Goal: Task Accomplishment & Management: Complete application form

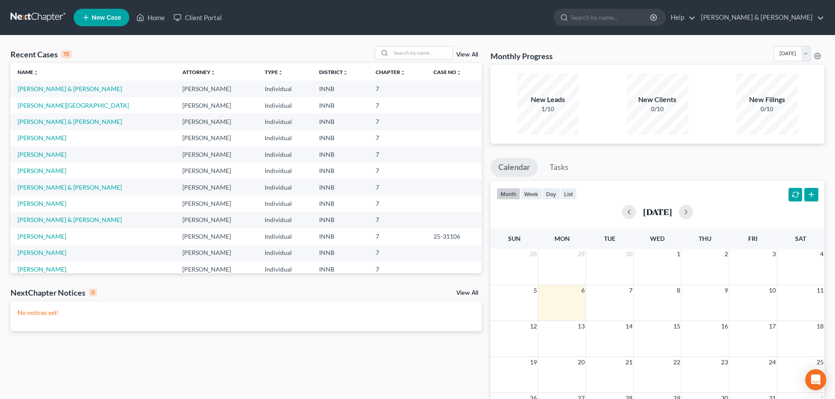
click at [97, 25] on link "New Case" at bounding box center [102, 18] width 56 height 18
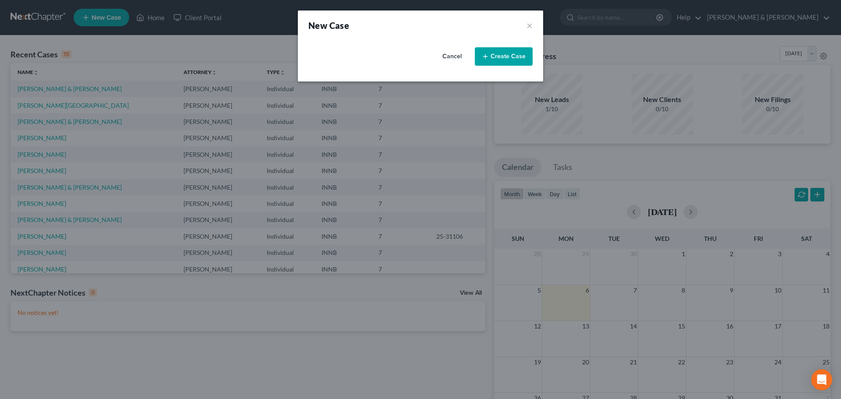
select select "27"
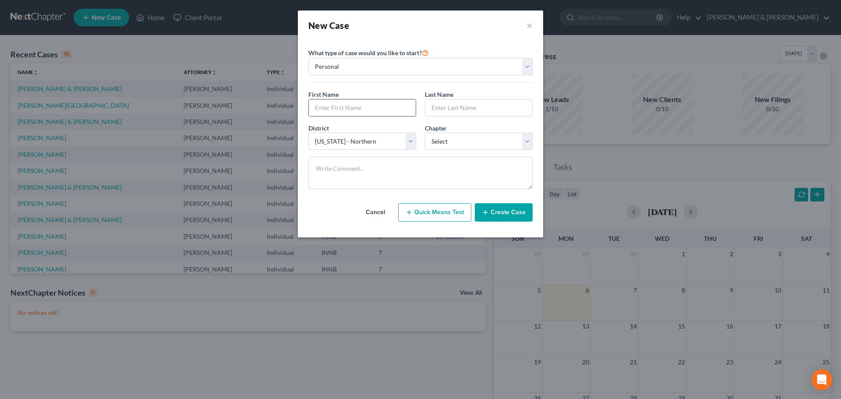
click at [325, 104] on input "text" at bounding box center [362, 107] width 107 height 17
type input "[PERSON_NAME]"
type input "Boggress"
select select "0"
click at [504, 213] on button "Create Case" at bounding box center [504, 212] width 58 height 18
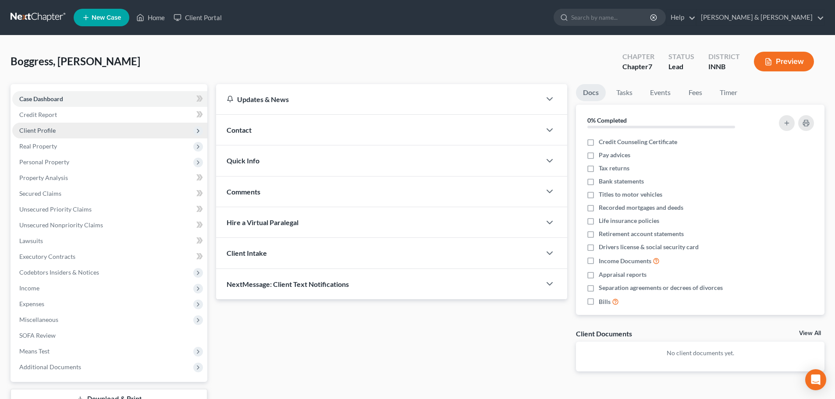
click at [49, 134] on span "Client Profile" at bounding box center [109, 131] width 195 height 16
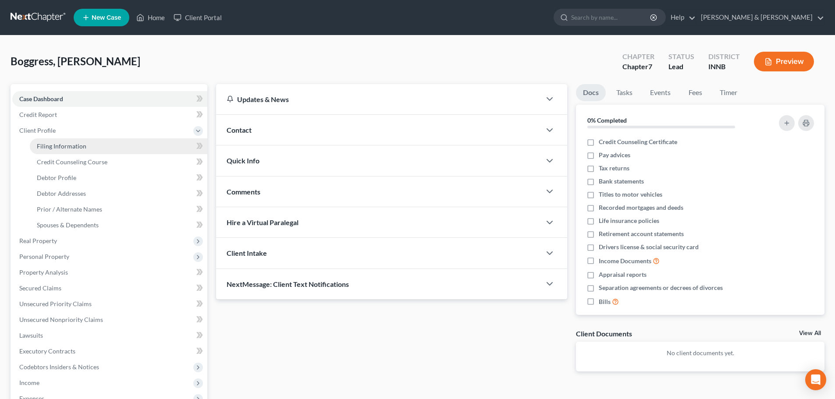
click at [47, 144] on span "Filing Information" at bounding box center [62, 145] width 50 height 7
select select "1"
select select "0"
select select "27"
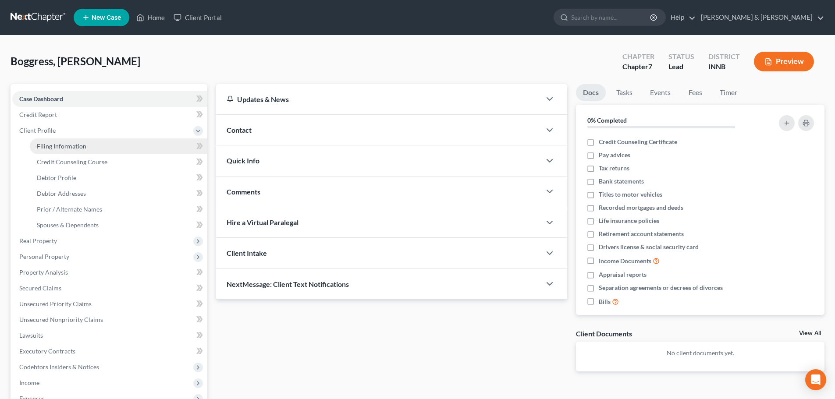
select select "15"
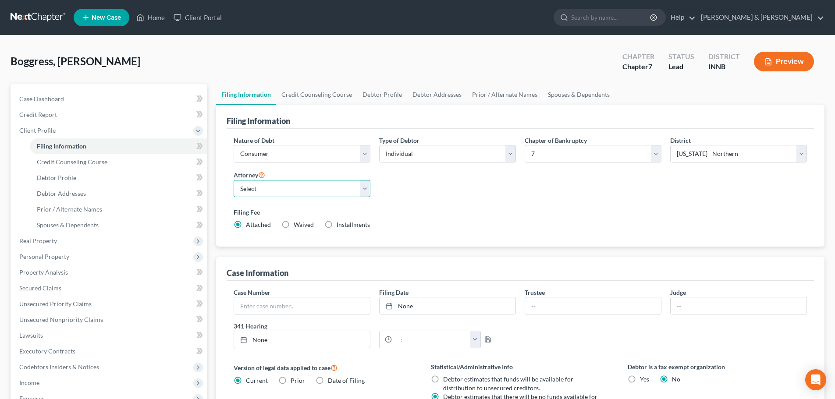
click at [256, 183] on select "Select [PERSON_NAME] - IN [PERSON_NAME] - INNB" at bounding box center [302, 189] width 137 height 18
select select "0"
click at [234, 180] on select "Select [PERSON_NAME] - IN [PERSON_NAME] - INNB" at bounding box center [302, 189] width 137 height 18
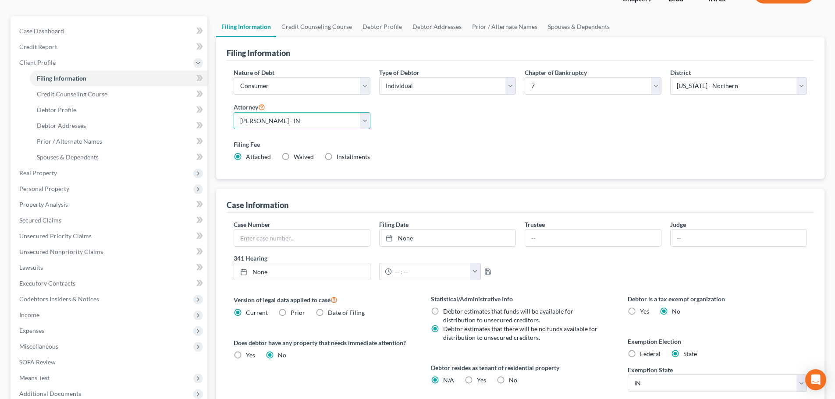
scroll to position [131, 0]
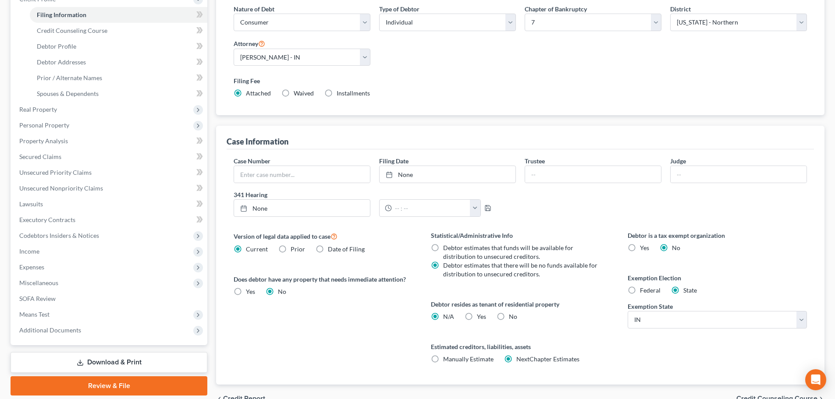
click at [477, 316] on label "Yes Yes" at bounding box center [481, 316] width 9 height 9
click at [480, 316] on input "Yes Yes" at bounding box center [483, 315] width 6 height 6
radio input "true"
radio input "false"
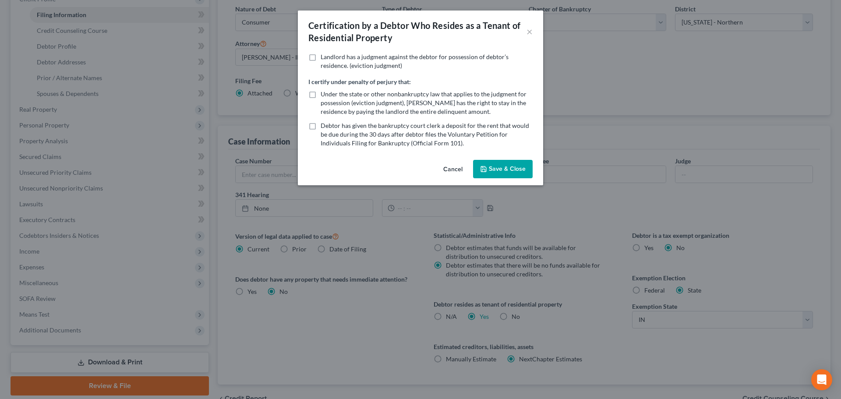
click at [486, 169] on icon "button" at bounding box center [483, 169] width 7 height 7
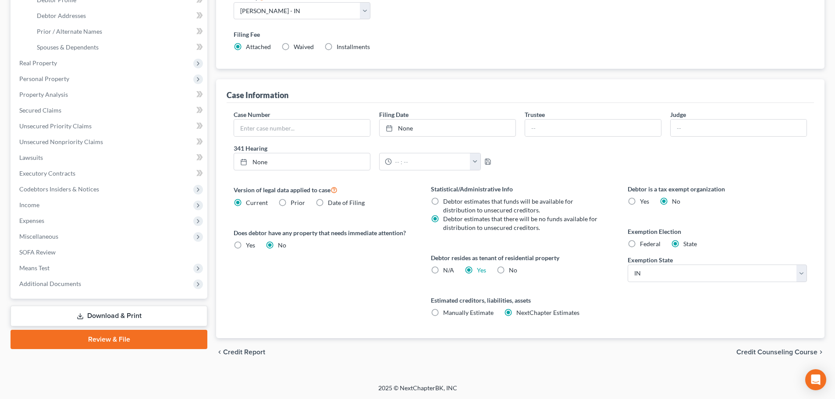
scroll to position [178, 0]
click at [768, 350] on span "Credit Counseling Course" at bounding box center [776, 351] width 81 height 7
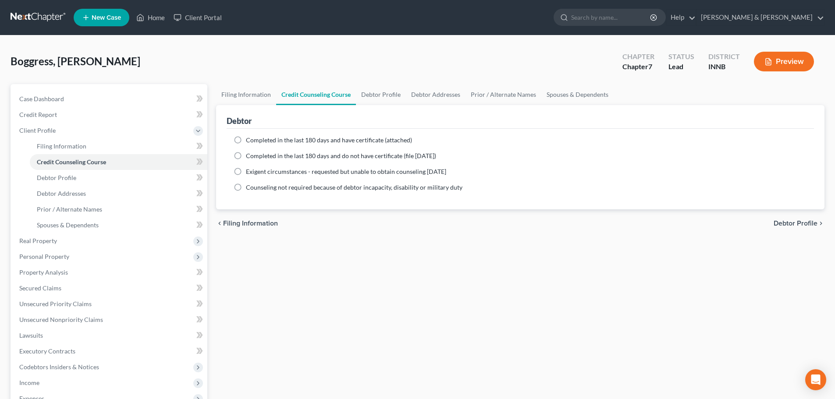
click at [246, 140] on label "Completed in the last 180 days and have certificate (attached)" at bounding box center [329, 140] width 166 height 9
click at [249, 140] on input "Completed in the last 180 days and have certificate (attached)" at bounding box center [252, 139] width 6 height 6
radio input "true"
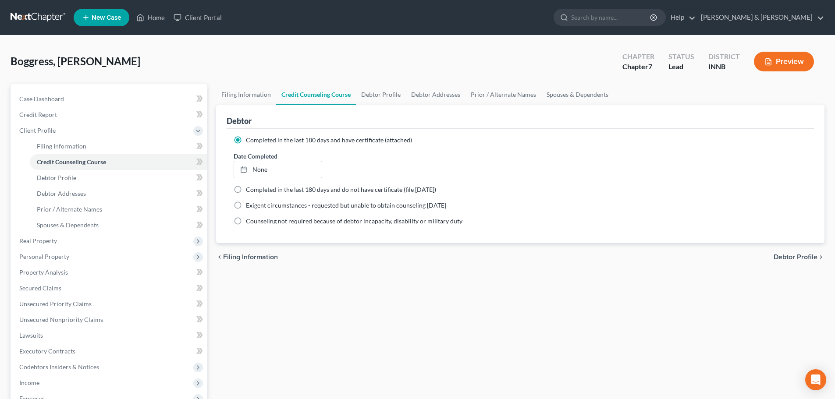
click at [783, 259] on span "Debtor Profile" at bounding box center [795, 257] width 44 height 7
select select "0"
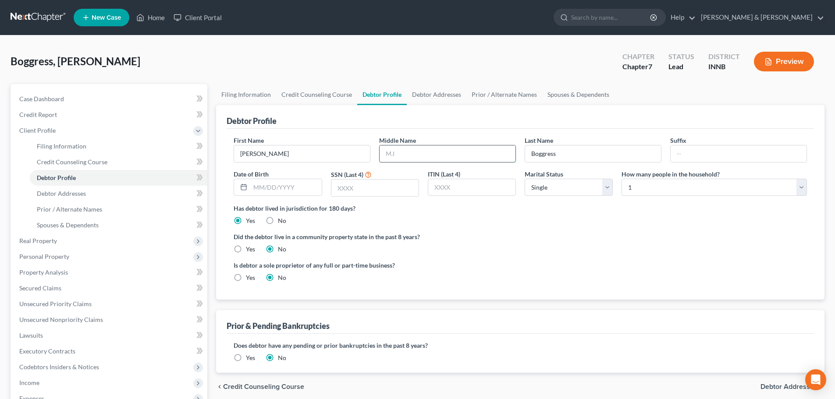
click at [407, 156] on input "text" at bounding box center [447, 153] width 136 height 17
type input "[PERSON_NAME]"
type input "[DATE]"
type input "7091"
select select "2"
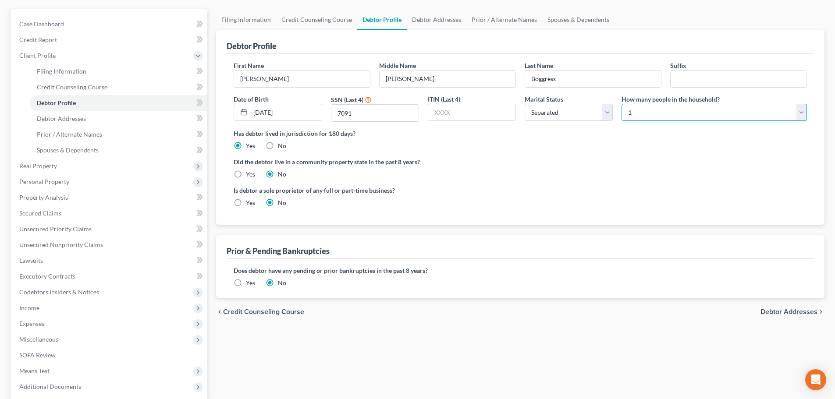
scroll to position [88, 0]
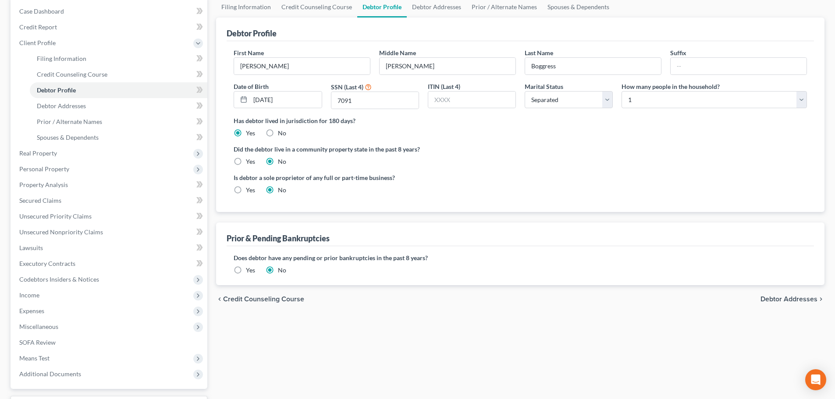
click at [768, 301] on span "Debtor Addresses" at bounding box center [788, 299] width 57 height 7
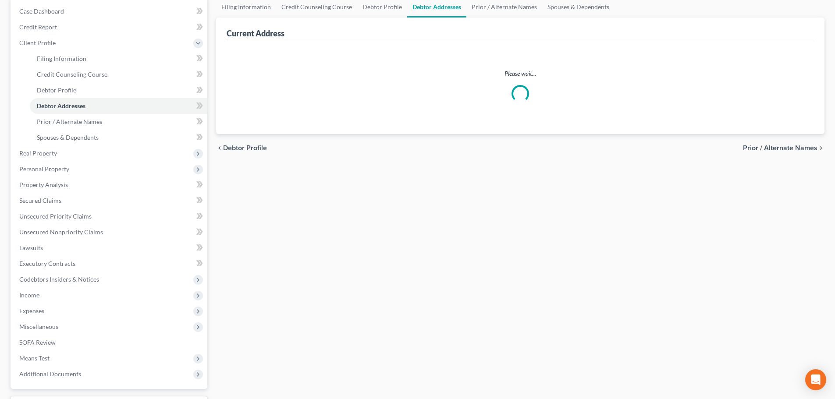
scroll to position [8, 0]
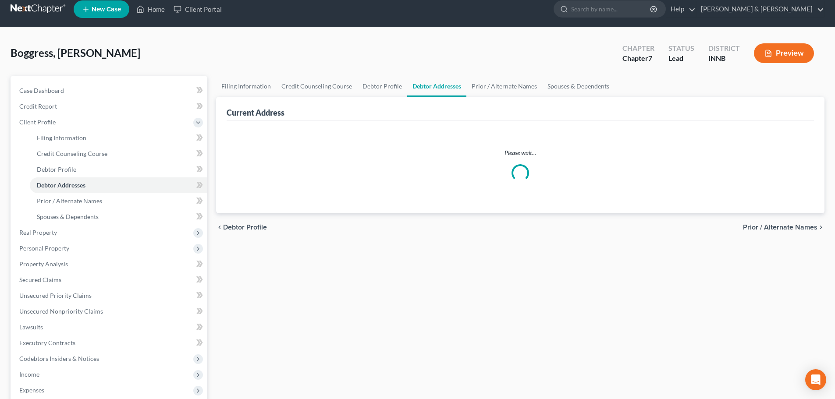
select select "0"
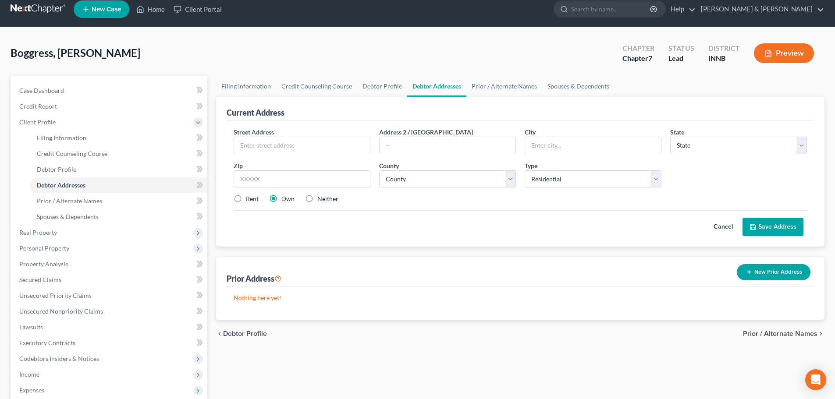
scroll to position [0, 0]
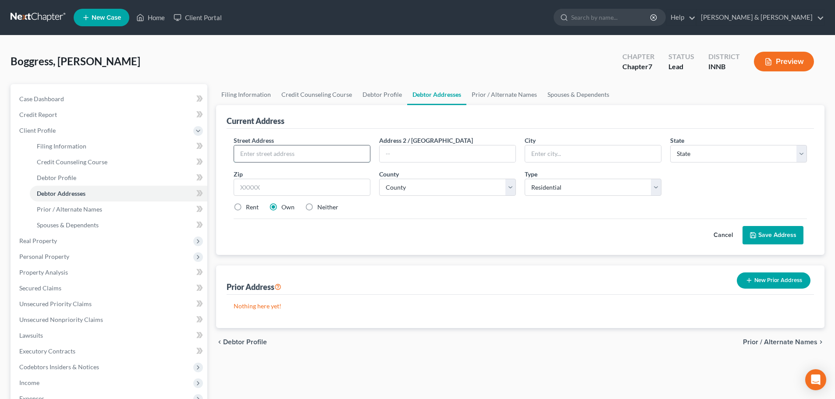
click at [269, 155] on input "text" at bounding box center [302, 153] width 136 height 17
type input "[STREET_ADDRESS]"
type input "46528"
type input "Goshen"
select select "15"
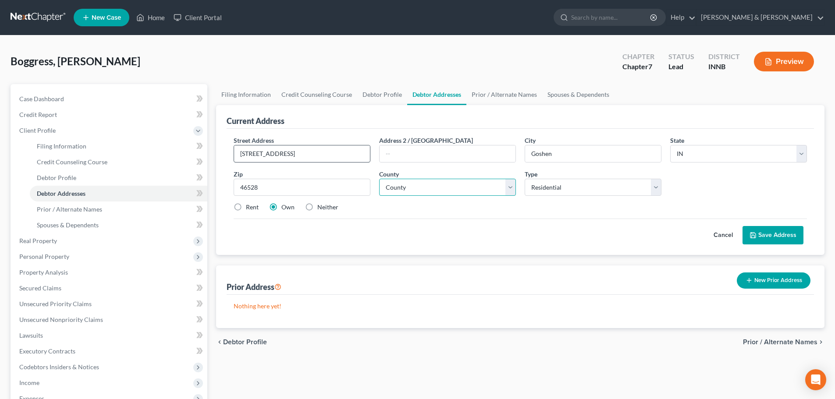
select select "19"
click at [246, 209] on label "Rent" at bounding box center [252, 207] width 13 height 9
click at [249, 209] on input "Rent" at bounding box center [252, 206] width 6 height 6
radio input "true"
click at [747, 233] on button "Save Address" at bounding box center [772, 235] width 61 height 18
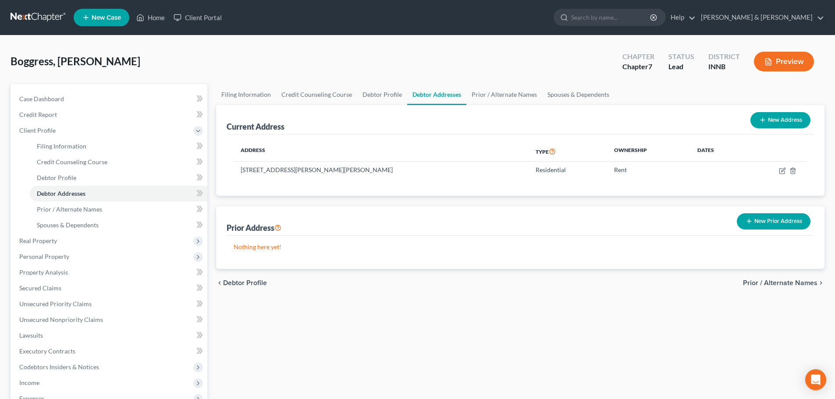
click at [748, 218] on icon "button" at bounding box center [748, 221] width 7 height 7
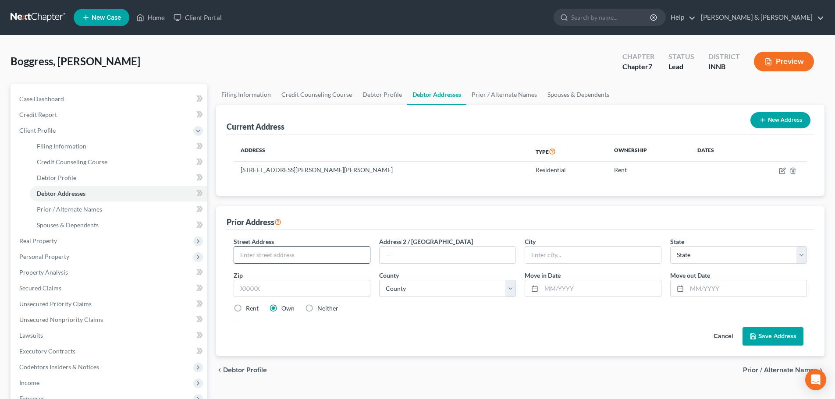
click at [291, 250] on input "text" at bounding box center [302, 255] width 136 height 17
type input "[STREET_ADDRESS]"
type input "46516"
type input "Elkhart"
select select "15"
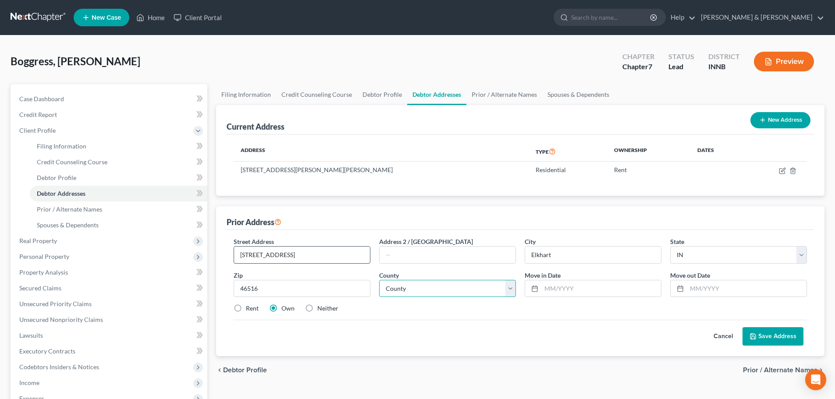
select select "19"
type input "0"
click at [552, 289] on input "092023" at bounding box center [601, 288] width 120 height 17
type input "09/2023"
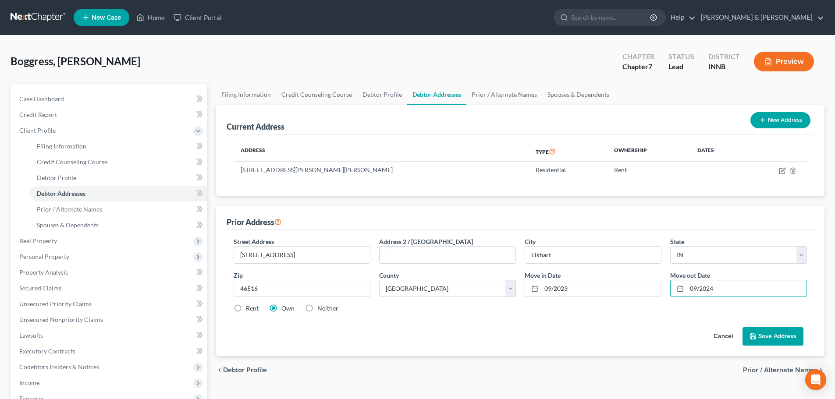
type input "09/2024"
click at [759, 333] on button "Save Address" at bounding box center [772, 336] width 61 height 18
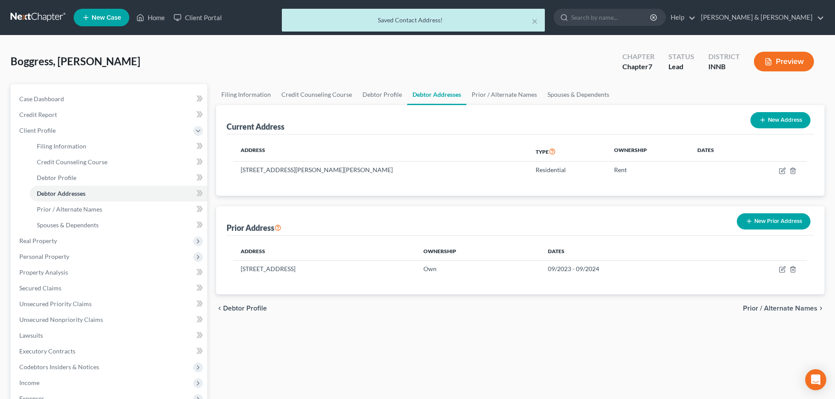
click at [763, 310] on span "Prior / Alternate Names" at bounding box center [780, 308] width 74 height 7
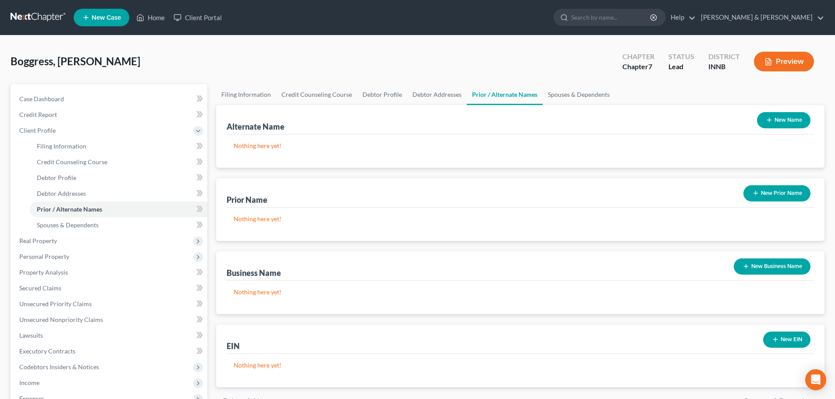
click at [758, 192] on icon "button" at bounding box center [755, 193] width 7 height 7
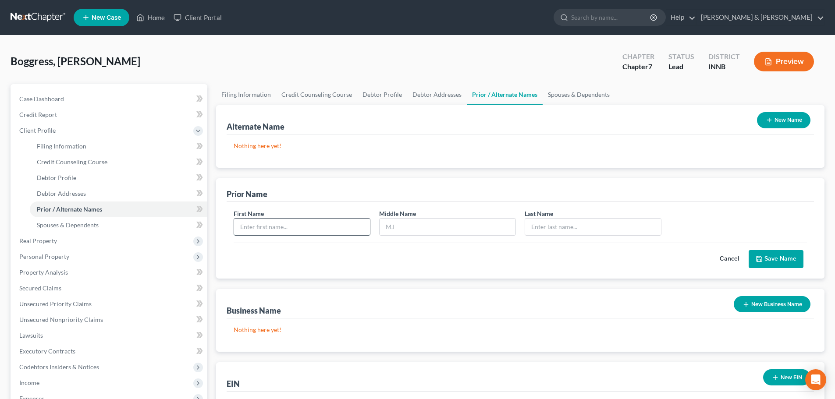
click at [301, 227] on input "text" at bounding box center [302, 227] width 136 height 17
type input "[PERSON_NAME]"
type input "B"
type input "[PERSON_NAME]"
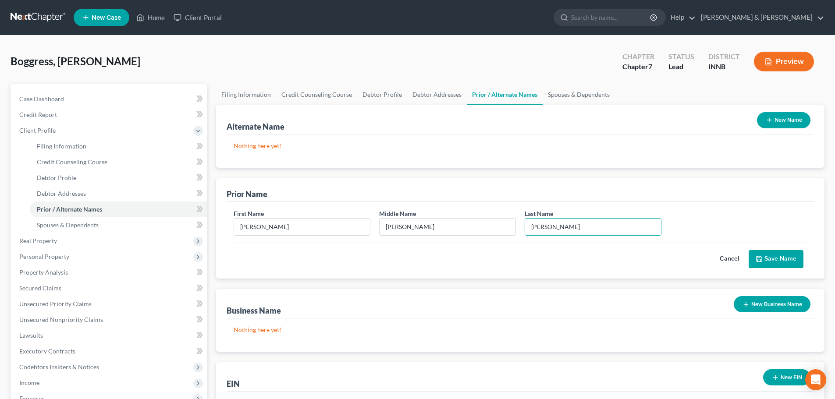
click at [762, 256] on icon "submit" at bounding box center [758, 258] width 7 height 7
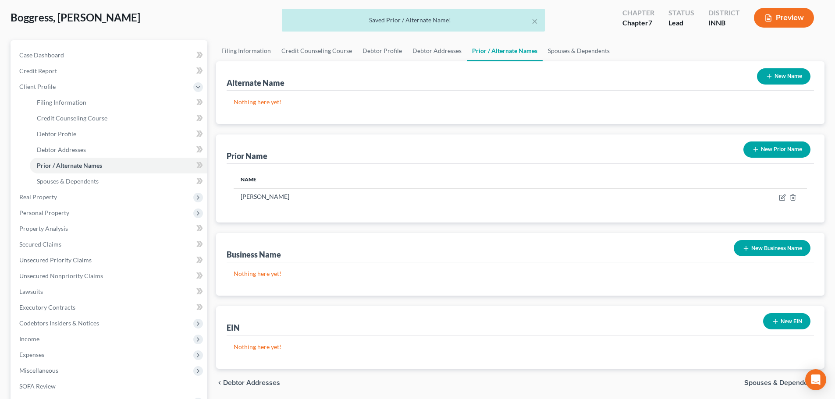
scroll to position [88, 0]
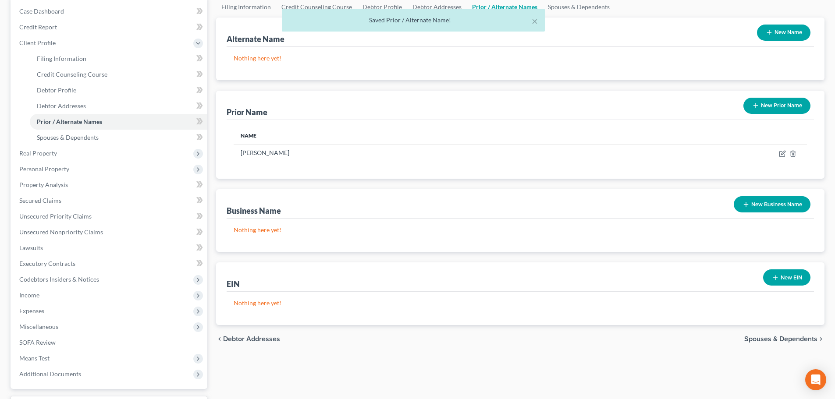
click at [766, 341] on span "Spouses & Dependents" at bounding box center [780, 339] width 73 height 7
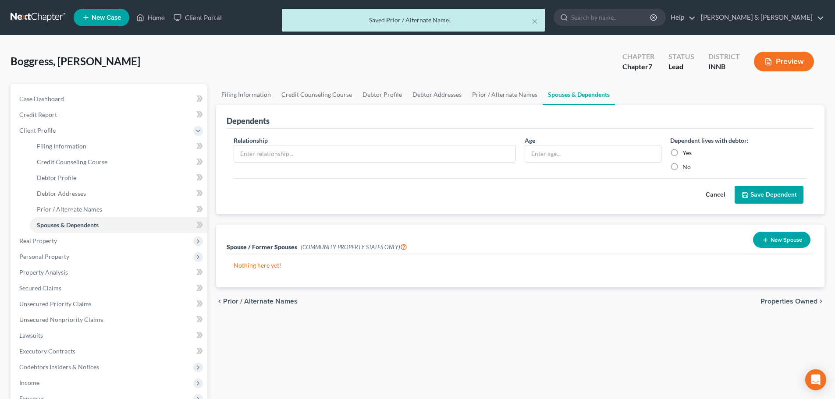
click at [776, 303] on span "Properties Owned" at bounding box center [788, 301] width 57 height 7
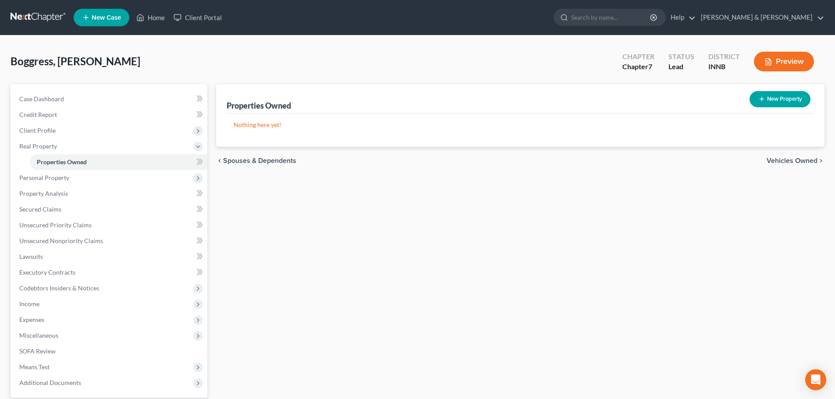
click at [778, 161] on span "Vehicles Owned" at bounding box center [791, 160] width 51 height 7
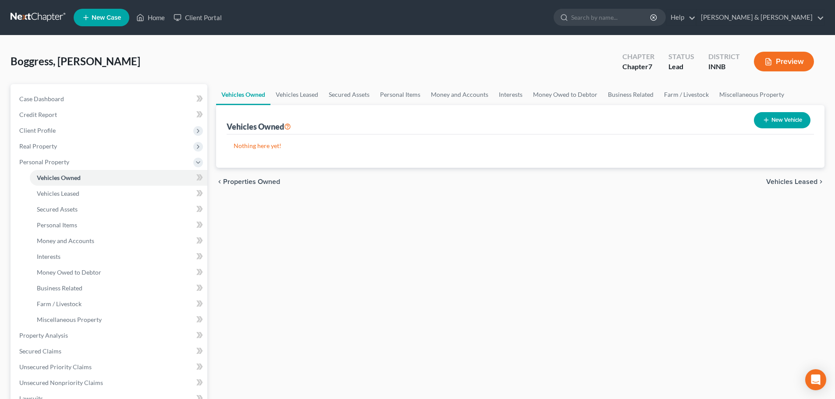
click at [783, 122] on button "New Vehicle" at bounding box center [782, 120] width 57 height 16
select select "0"
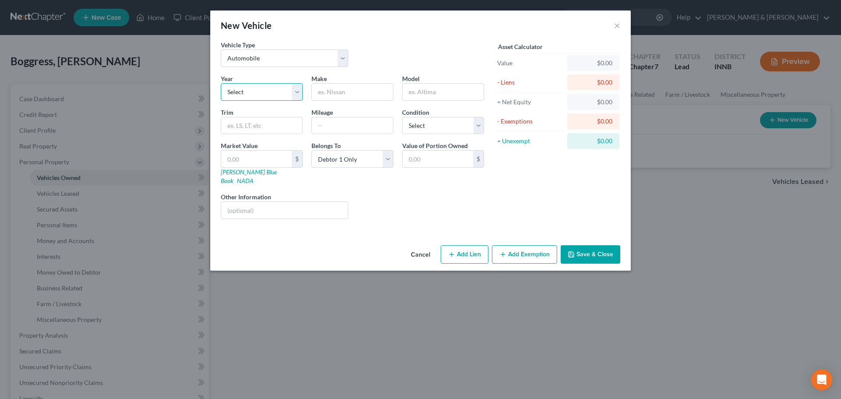
click at [277, 96] on select "Select 2026 2025 2024 2023 2022 2021 2020 2019 2018 2017 2016 2015 2014 2013 20…" at bounding box center [262, 92] width 82 height 18
select select "13"
click at [221, 83] on select "Select 2026 2025 2024 2023 2022 2021 2020 2019 2018 2017 2016 2015 2014 2013 20…" at bounding box center [262, 92] width 82 height 18
click at [333, 93] on input "text" at bounding box center [352, 92] width 81 height 17
type input "Kia"
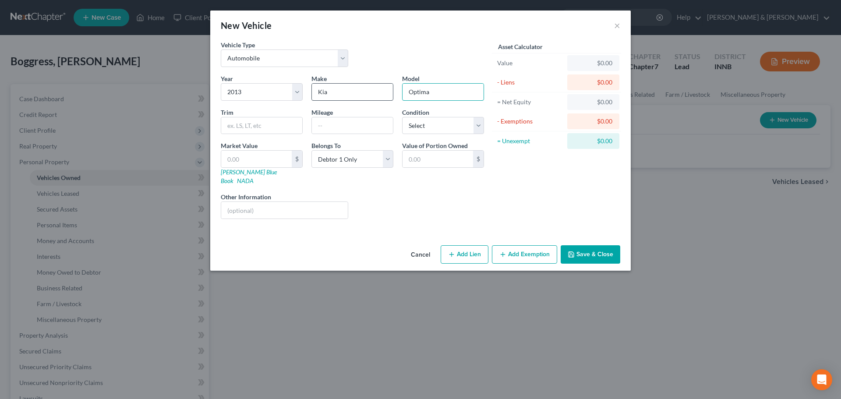
type input "Optima"
type input "105000"
select select "2"
click at [254, 177] on link "NADA" at bounding box center [245, 180] width 17 height 7
click at [261, 161] on input "text" at bounding box center [256, 159] width 71 height 17
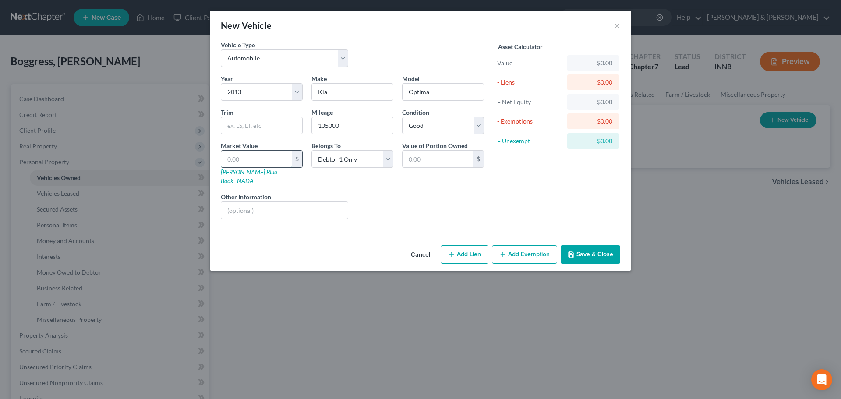
type input "3"
type input "3.00"
type input "35"
type input "35.00"
type input "350"
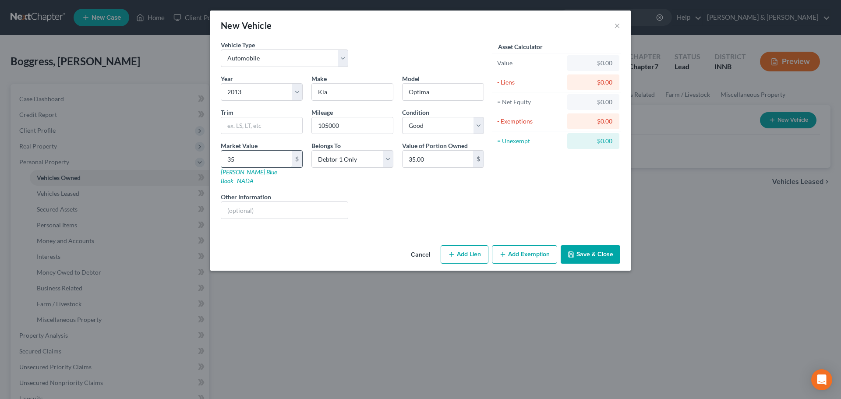
type input "350.00"
type input "3500"
type input "3,500.00"
type input "3,500"
click at [529, 248] on button "Add Exemption" at bounding box center [524, 254] width 65 height 18
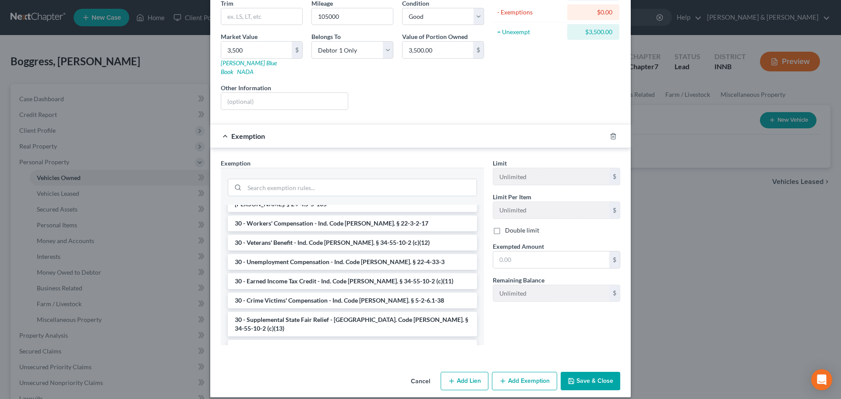
scroll to position [640, 0]
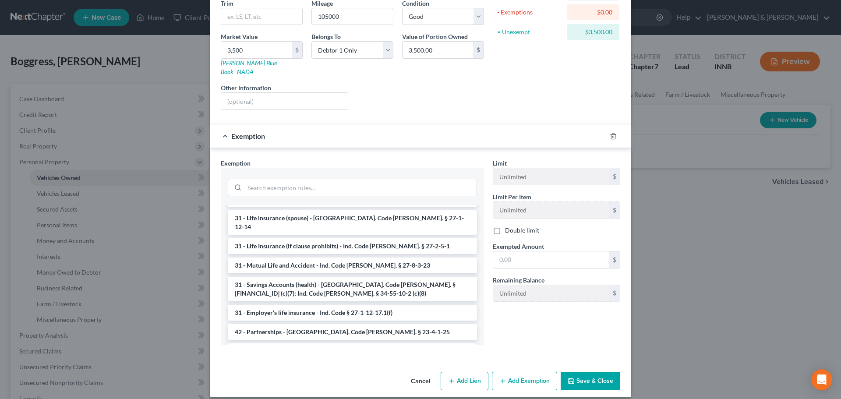
click at [426, 382] on li "Firm Created - Any real estate or tangible personal property - I.C. 34-55-10-2(…" at bounding box center [352, 390] width 249 height 16
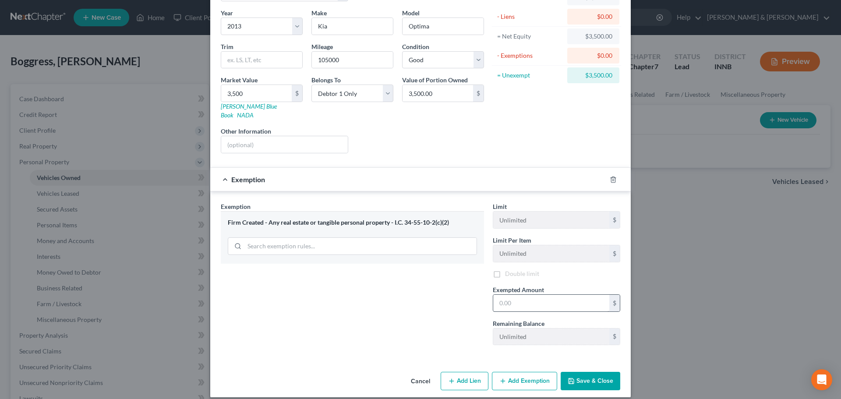
scroll to position [67, 0]
click at [519, 297] on input "text" at bounding box center [551, 303] width 116 height 17
type input "3,500"
click at [606, 380] on button "Save & Close" at bounding box center [591, 381] width 60 height 18
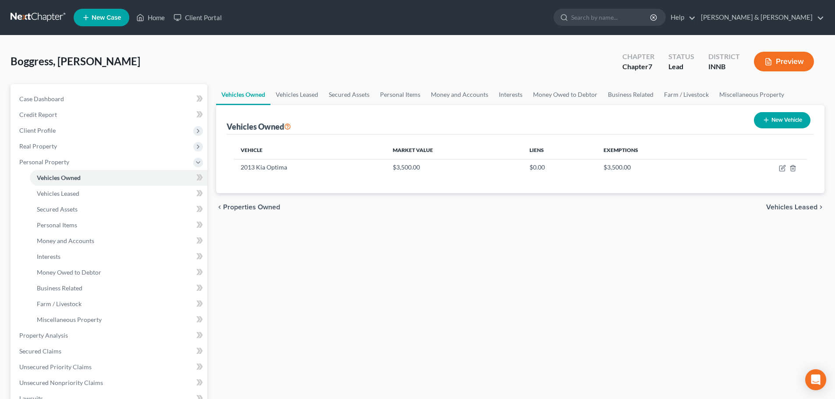
click at [782, 204] on span "Vehicles Leased" at bounding box center [791, 207] width 51 height 7
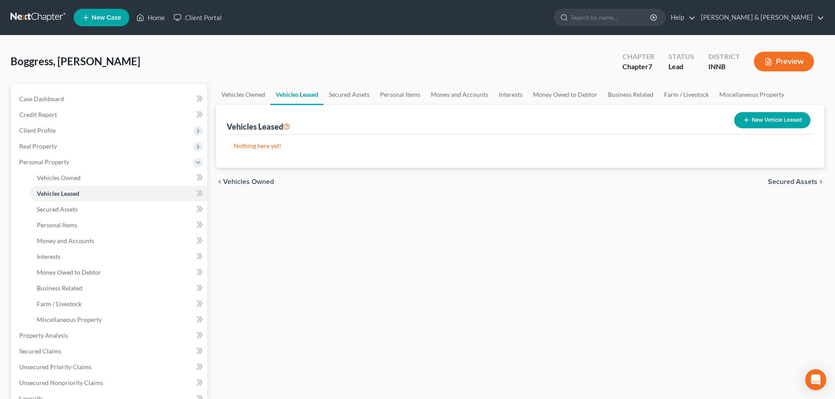
click at [781, 183] on span "Secured Assets" at bounding box center [793, 181] width 50 height 7
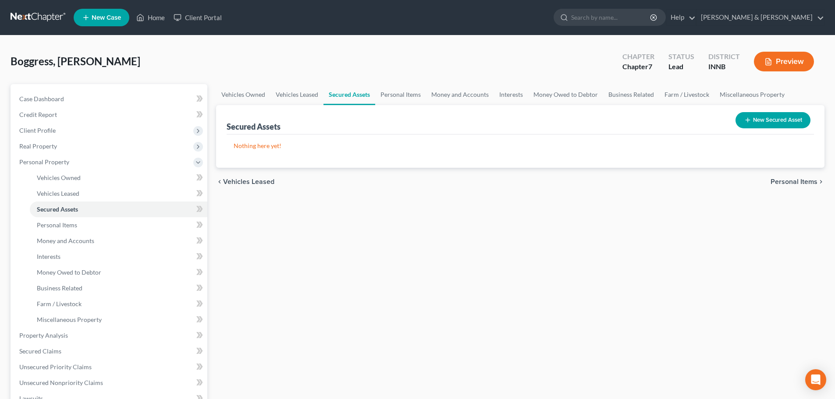
click at [780, 182] on span "Personal Items" at bounding box center [793, 181] width 47 height 7
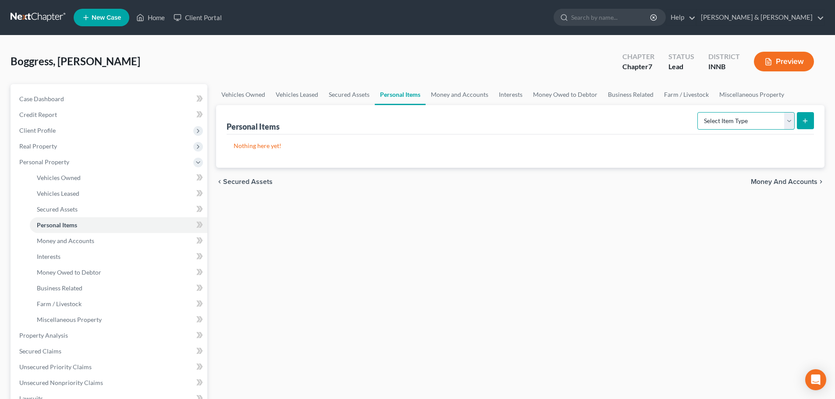
click at [789, 128] on select "Select Item Type Clothing Collectibles Of Value Electronics Firearms Household …" at bounding box center [745, 121] width 97 height 18
select select "clothing"
click at [698, 112] on select "Select Item Type Clothing Collectibles Of Value Electronics Firearms Household …" at bounding box center [745, 121] width 97 height 18
click at [805, 127] on button "submit" at bounding box center [805, 120] width 17 height 17
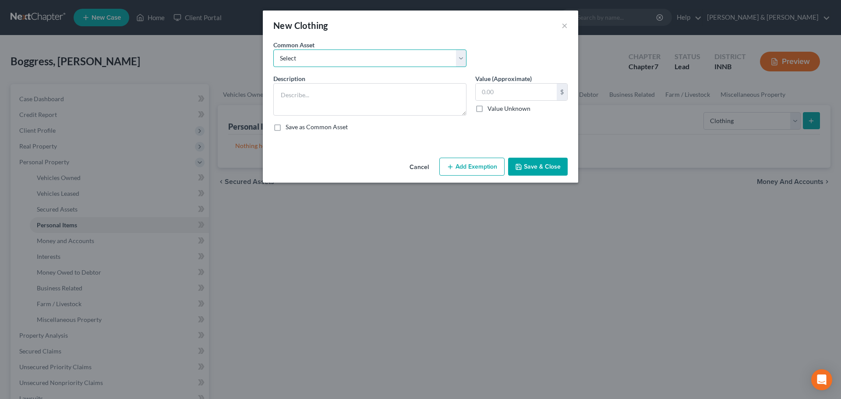
click at [304, 61] on select "Select clothing and accessories" at bounding box center [369, 59] width 193 height 18
select select "0"
click at [273, 50] on select "Select clothing and accessories" at bounding box center [369, 59] width 193 height 18
type textarea "clothing and accessories"
type input "100.00"
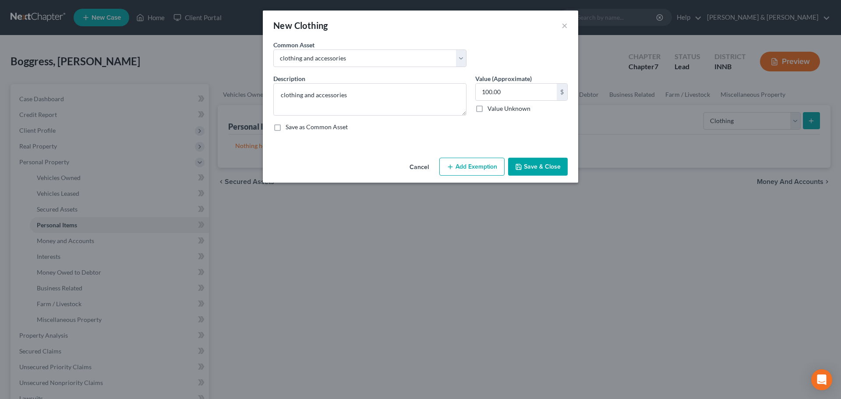
click at [480, 162] on button "Add Exemption" at bounding box center [472, 167] width 65 height 18
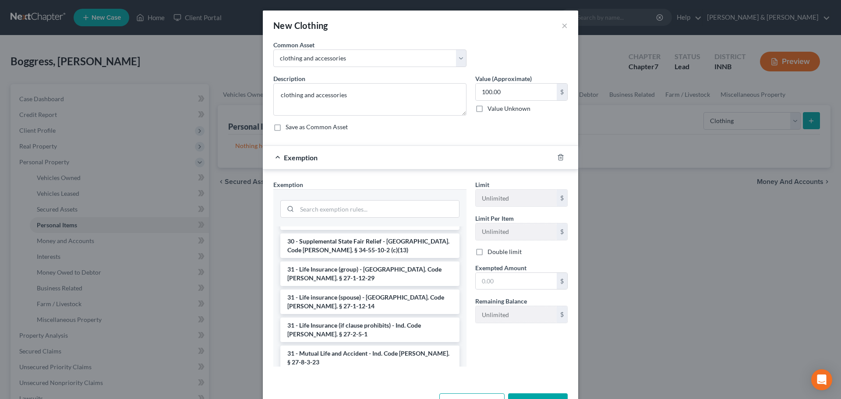
scroll to position [789, 0]
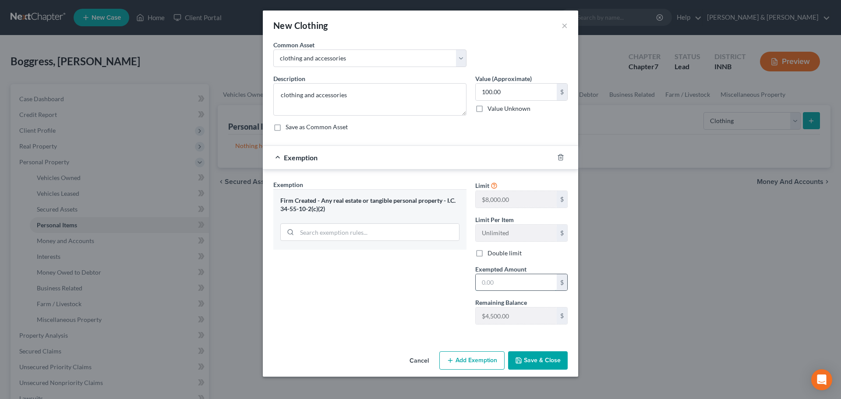
click at [507, 284] on input "text" at bounding box center [516, 282] width 81 height 17
type input "100"
click at [530, 361] on button "Save & Close" at bounding box center [538, 360] width 60 height 18
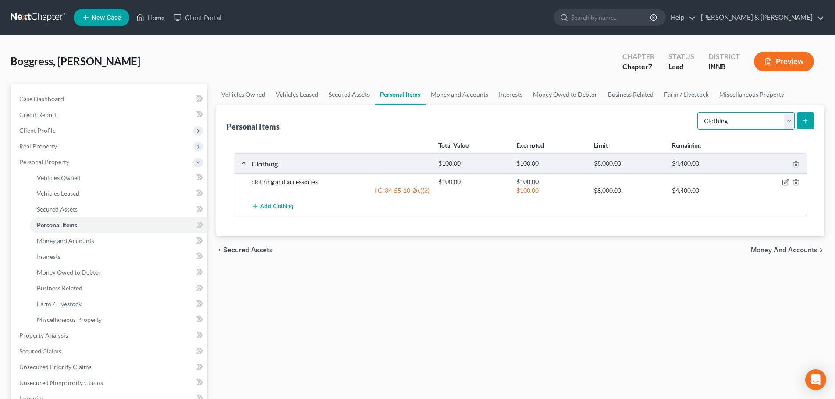
click at [789, 126] on select "Select Item Type Clothing Collectibles Of Value Electronics Firearms Household …" at bounding box center [745, 121] width 97 height 18
select select "electronics"
click at [698, 112] on select "Select Item Type Clothing Collectibles Of Value Electronics Firearms Household …" at bounding box center [745, 121] width 97 height 18
click at [811, 126] on button "submit" at bounding box center [805, 120] width 17 height 17
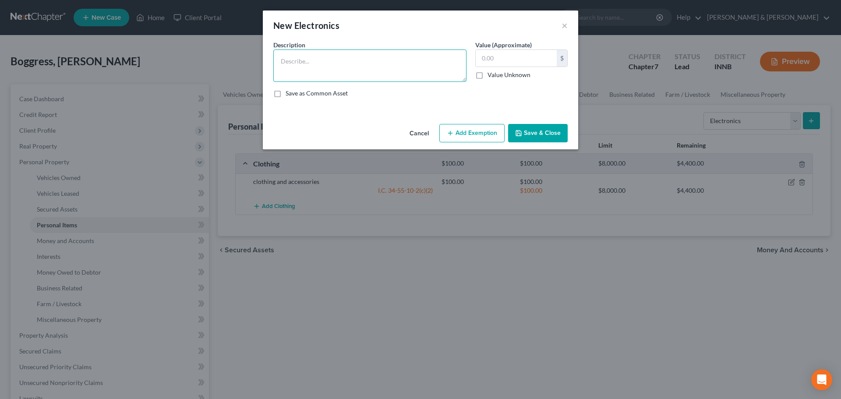
click at [292, 66] on textarea at bounding box center [369, 66] width 193 height 32
type textarea "l"
type textarea "2020 galaxy cell phone"
type input "50"
click at [473, 132] on button "Add Exemption" at bounding box center [472, 133] width 65 height 18
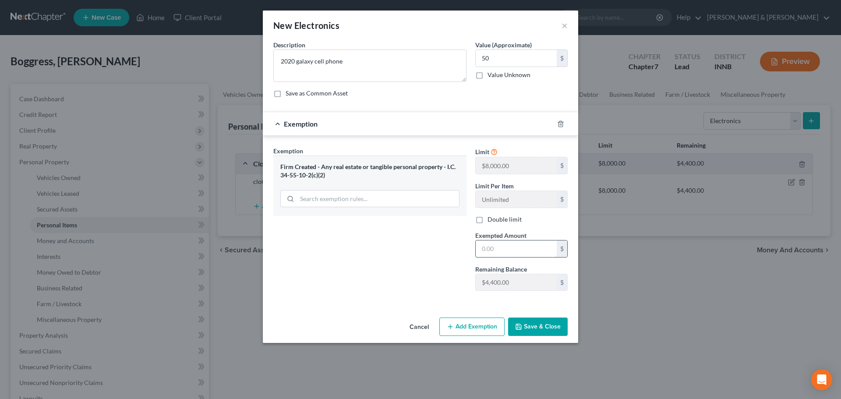
click at [491, 250] on input "text" at bounding box center [516, 249] width 81 height 17
type input "50"
click at [522, 323] on button "Save & Close" at bounding box center [538, 327] width 60 height 18
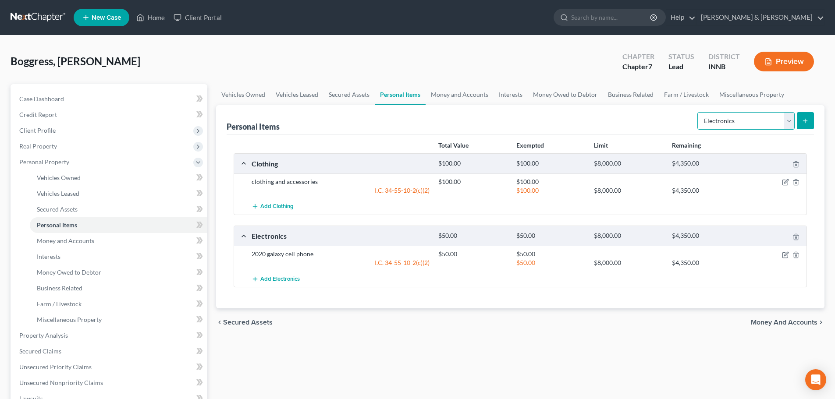
click at [789, 127] on select "Select Item Type Clothing Collectibles Of Value Electronics Firearms Household …" at bounding box center [745, 121] width 97 height 18
select select "household_goods"
click at [698, 112] on select "Select Item Type Clothing Collectibles Of Value Electronics Firearms Household …" at bounding box center [745, 121] width 97 height 18
click at [805, 119] on icon "submit" at bounding box center [804, 120] width 7 height 7
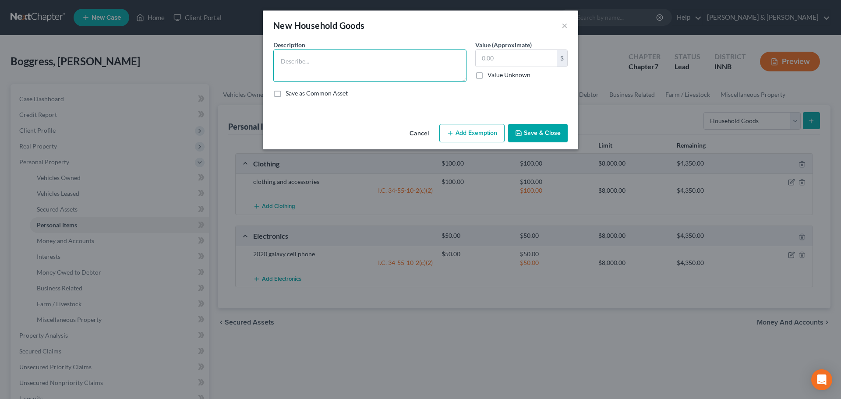
click at [302, 65] on textarea at bounding box center [369, 66] width 193 height 32
type textarea "bed, living room furniture, misc kitchen items, linens"
click at [509, 57] on input "text" at bounding box center [516, 58] width 81 height 17
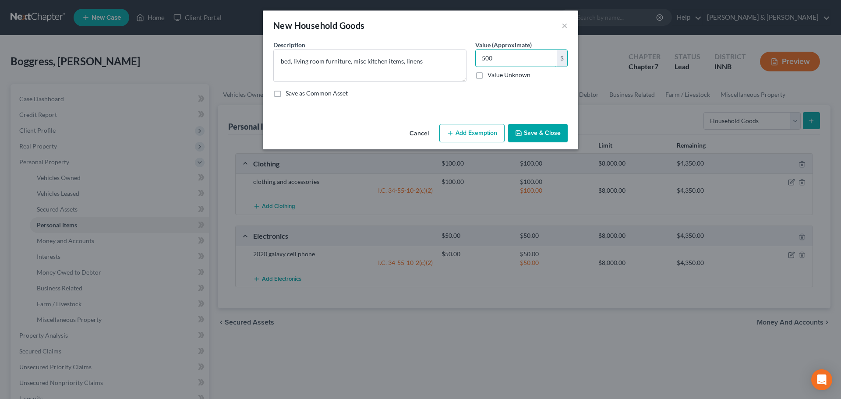
type input "500"
click at [475, 130] on button "Add Exemption" at bounding box center [472, 133] width 65 height 18
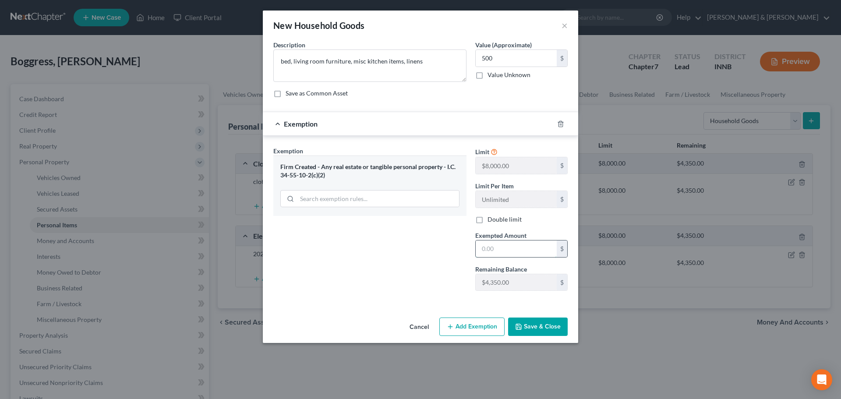
click at [493, 247] on input "text" at bounding box center [516, 249] width 81 height 17
type input "500"
click at [544, 325] on button "Save & Close" at bounding box center [538, 327] width 60 height 18
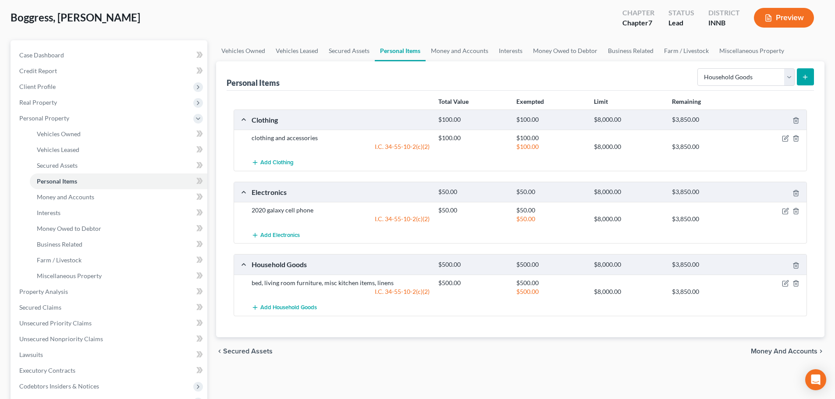
click at [764, 352] on span "Money and Accounts" at bounding box center [784, 351] width 67 height 7
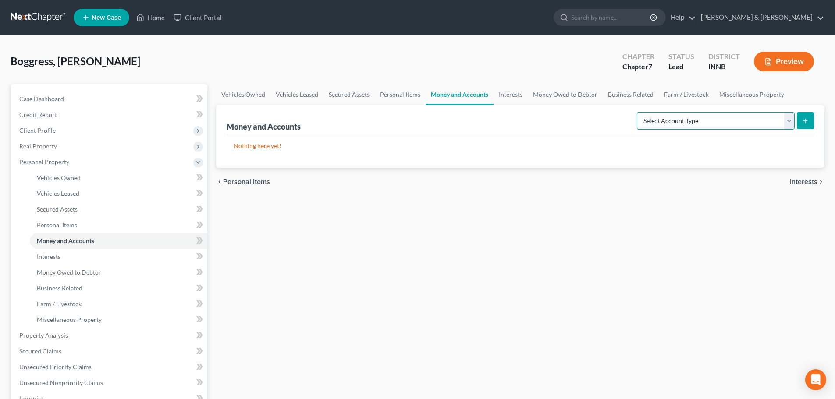
click at [726, 126] on select "Select Account Type Brokerage Cash on Hand Certificates of Deposit Checking Acc…" at bounding box center [716, 121] width 158 height 18
select select "cash_on_hand"
click at [638, 112] on select "Select Account Type Brokerage Cash on Hand Certificates of Deposit Checking Acc…" at bounding box center [716, 121] width 158 height 18
click at [806, 117] on icon "submit" at bounding box center [804, 120] width 7 height 7
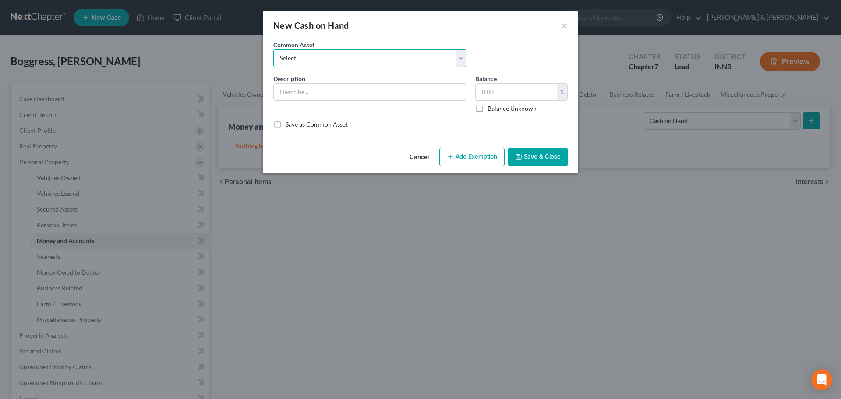
click at [383, 62] on select "Select pocket money" at bounding box center [369, 59] width 193 height 18
select select "0"
click at [273, 50] on select "Select pocket money" at bounding box center [369, 59] width 193 height 18
type input "pocket money"
type input "25.00"
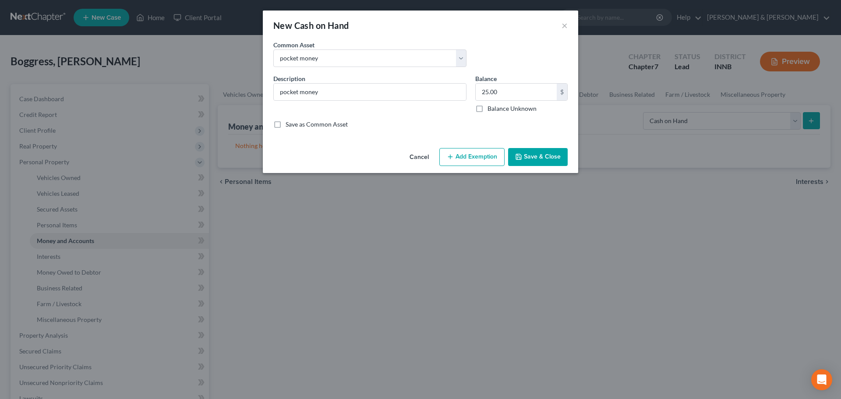
click at [460, 154] on button "Add Exemption" at bounding box center [472, 157] width 65 height 18
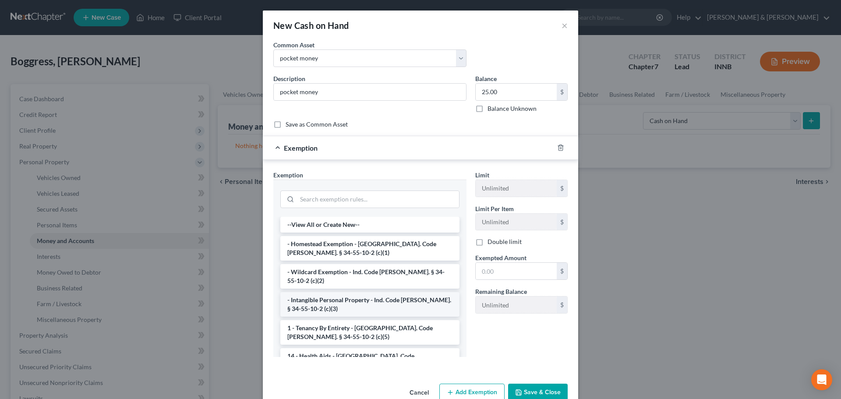
click at [436, 294] on li "- Intangible Personal Property - Ind. Code [PERSON_NAME]. § 34-55-10-2 (c)(3)" at bounding box center [369, 304] width 179 height 25
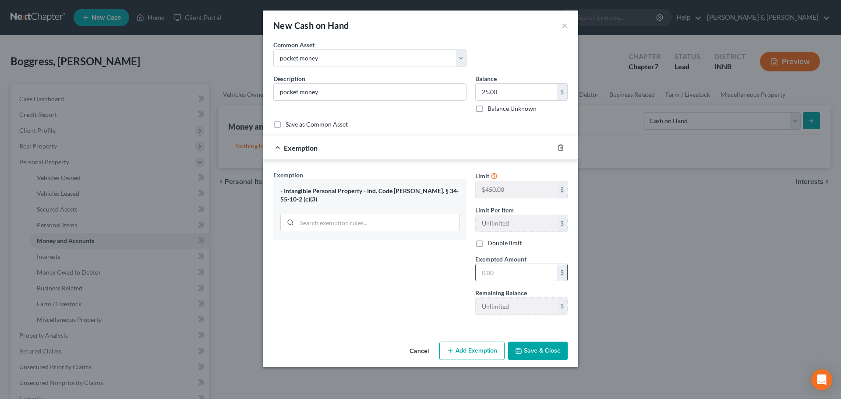
click at [482, 273] on input "text" at bounding box center [516, 272] width 81 height 17
type input "25"
click at [525, 352] on button "Save & Close" at bounding box center [538, 351] width 60 height 18
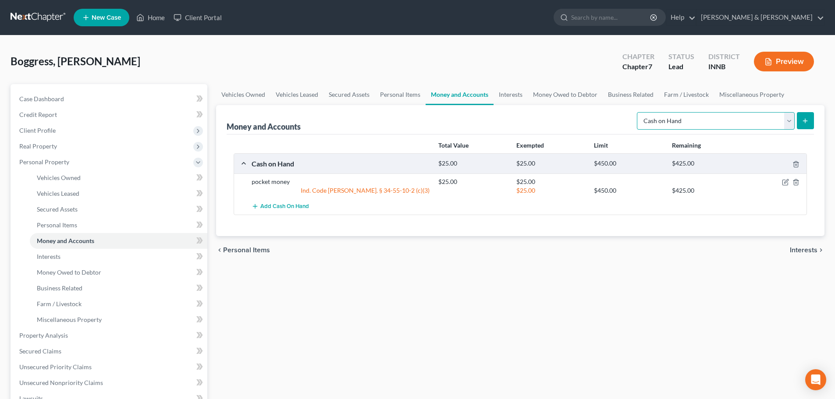
click at [790, 127] on select "Select Account Type Brokerage Cash on Hand Certificates of Deposit Checking Acc…" at bounding box center [716, 121] width 158 height 18
select select "checking"
click at [638, 112] on select "Select Account Type Brokerage Cash on Hand Certificates of Deposit Checking Acc…" at bounding box center [716, 121] width 158 height 18
click at [800, 128] on button "submit" at bounding box center [805, 120] width 17 height 17
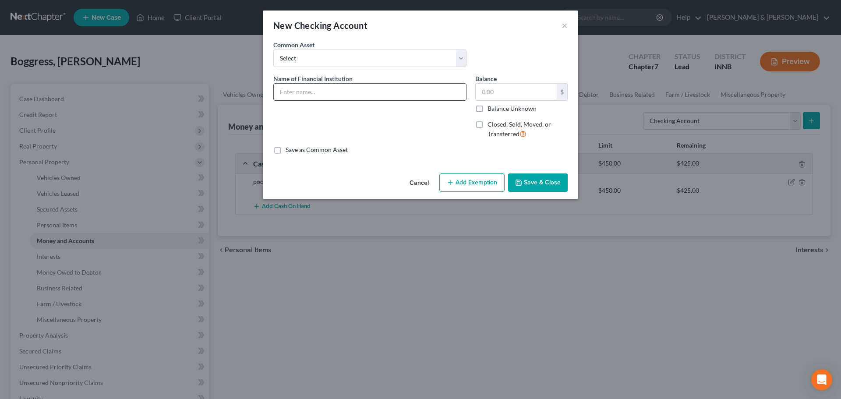
click at [308, 96] on input "text" at bounding box center [370, 92] width 192 height 17
type input "1st Source"
click at [492, 97] on input "text" at bounding box center [516, 92] width 81 height 17
click at [546, 46] on div "Common Asset Select First State Bank 1st Source Inova FCU Notre Dame FCU" at bounding box center [420, 57] width 303 height 34
click at [494, 98] on input "text" at bounding box center [516, 92] width 81 height 17
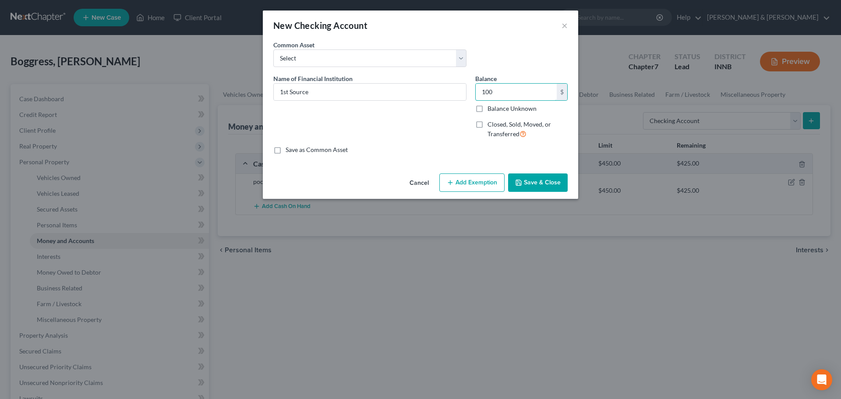
type input "100"
click at [475, 178] on button "Add Exemption" at bounding box center [472, 183] width 65 height 18
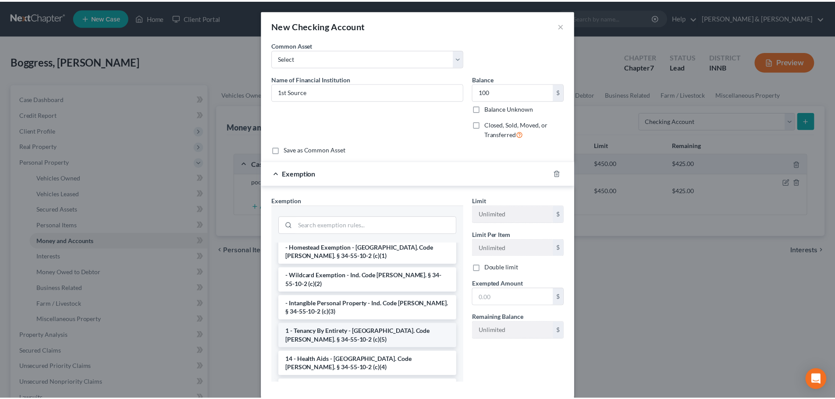
scroll to position [44, 0]
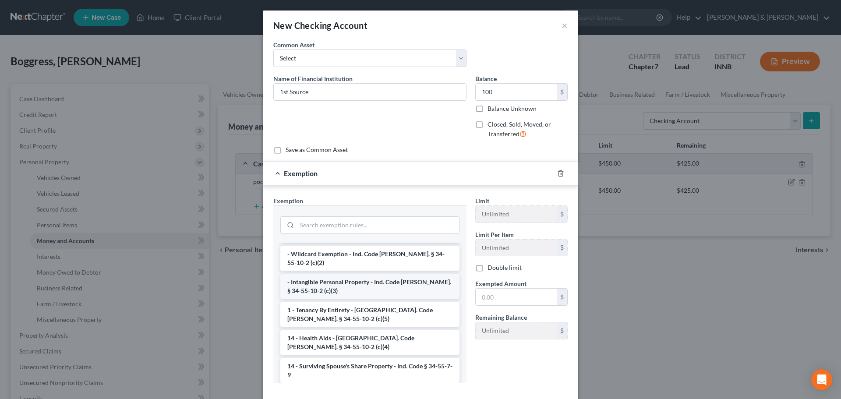
click at [388, 280] on li "- Intangible Personal Property - Ind. Code [PERSON_NAME]. § 34-55-10-2 (c)(3)" at bounding box center [369, 286] width 179 height 25
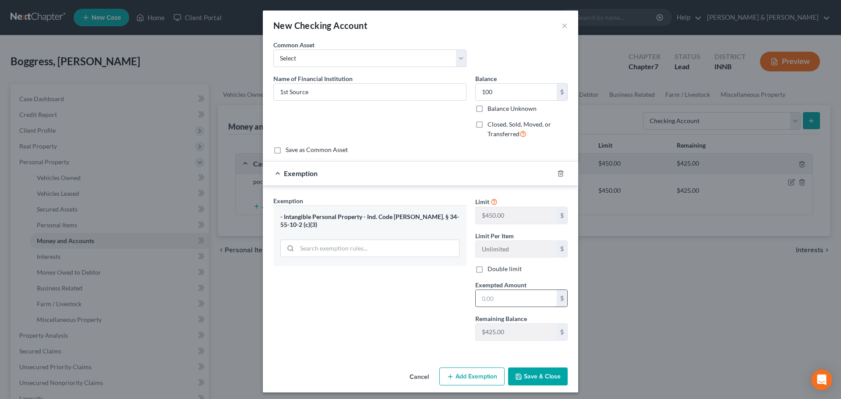
click at [504, 299] on input "text" at bounding box center [516, 298] width 81 height 17
type input "100"
click at [527, 379] on button "Save & Close" at bounding box center [538, 377] width 60 height 18
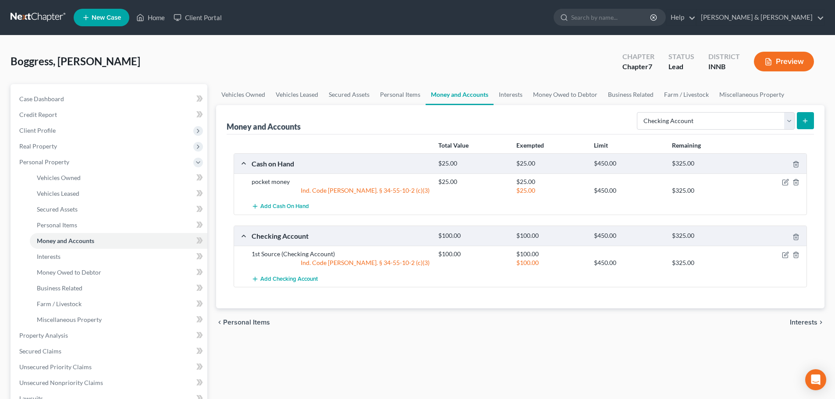
click at [810, 323] on span "Interests" at bounding box center [804, 322] width 28 height 7
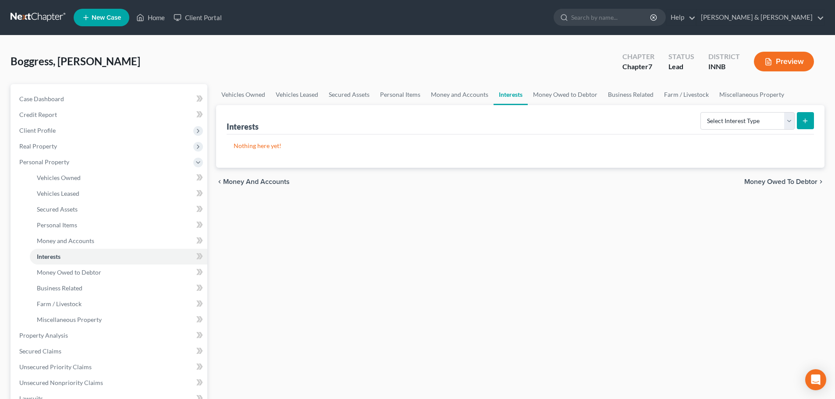
click at [784, 183] on span "Money Owed to Debtor" at bounding box center [780, 181] width 73 height 7
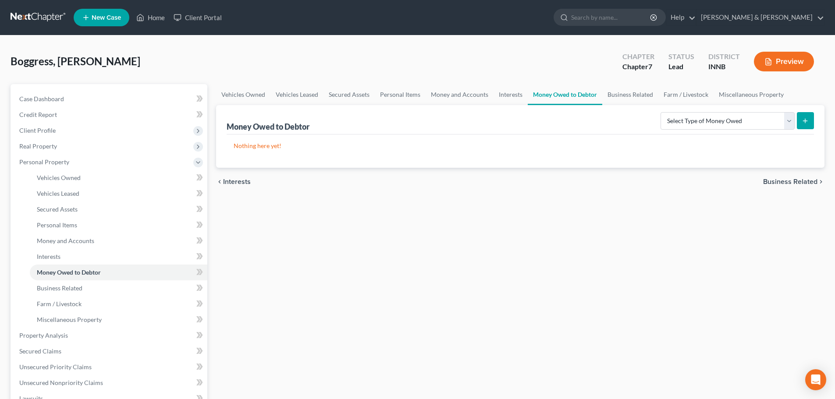
click at [777, 178] on span "Business Related" at bounding box center [790, 181] width 54 height 7
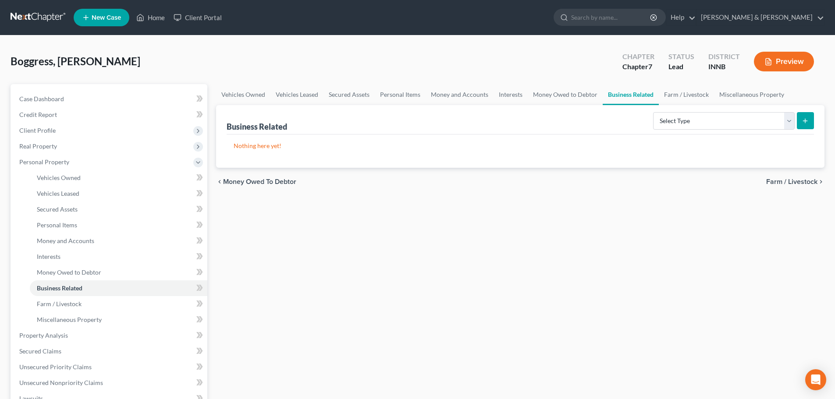
click at [777, 178] on span "Farm / Livestock" at bounding box center [791, 181] width 51 height 7
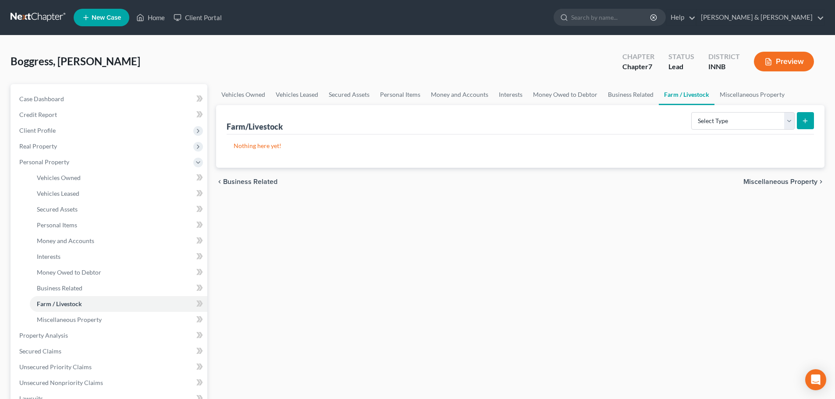
click at [777, 178] on span "Miscellaneous Property" at bounding box center [780, 181] width 74 height 7
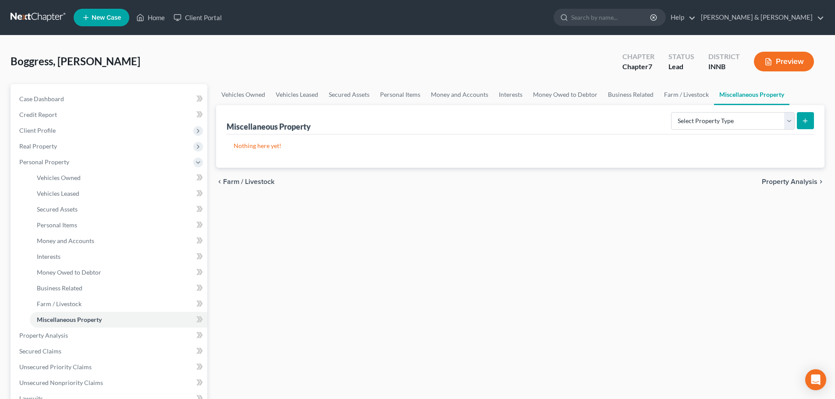
click at [777, 178] on span "Property Analysis" at bounding box center [790, 181] width 56 height 7
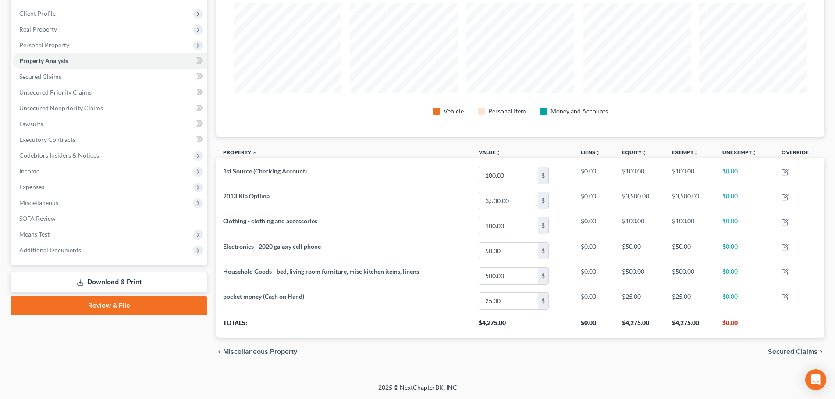
click at [801, 352] on span "Secured Claims" at bounding box center [793, 351] width 50 height 7
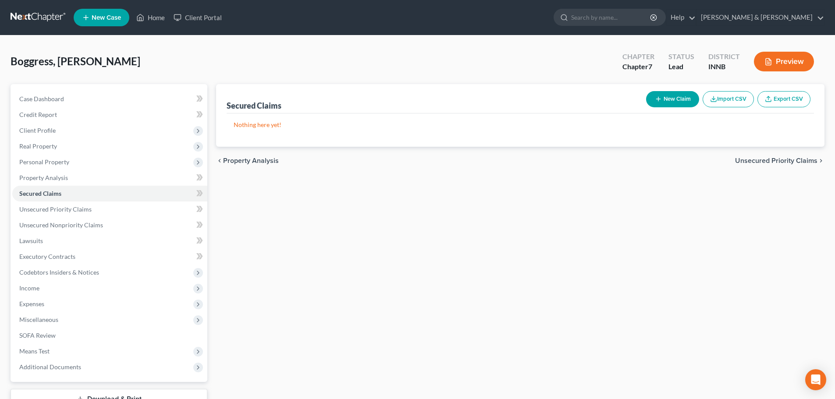
click at [749, 162] on span "Unsecured Priority Claims" at bounding box center [776, 160] width 82 height 7
click at [749, 162] on span "Unsecured Nonpriority Claims" at bounding box center [769, 160] width 95 height 7
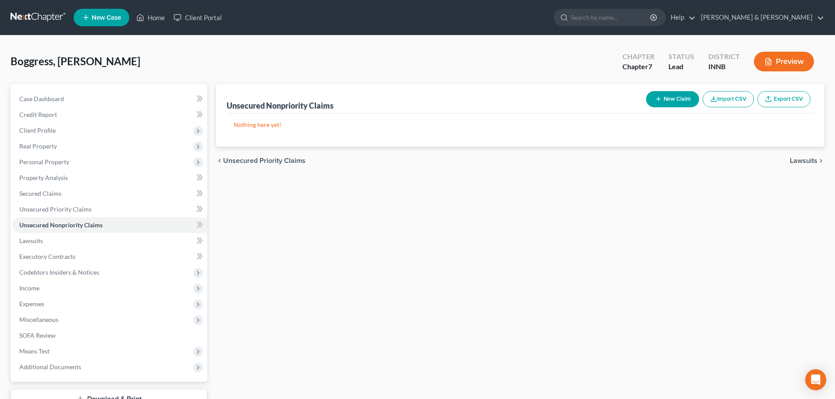
click at [673, 109] on div "New Claim Import CSV Export CSV" at bounding box center [727, 99] width 171 height 23
click at [673, 107] on div "New Claim Import CSV Export CSV" at bounding box center [727, 99] width 171 height 23
click at [669, 96] on button "New Claim" at bounding box center [672, 99] width 53 height 16
select select "0"
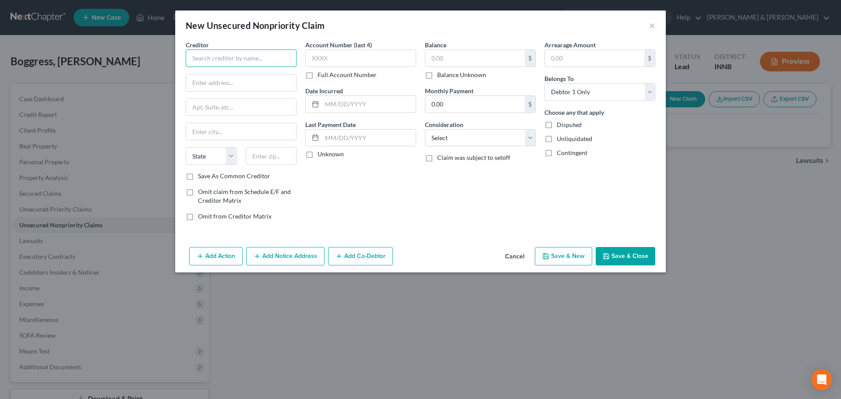
click at [233, 58] on input "text" at bounding box center [241, 59] width 111 height 18
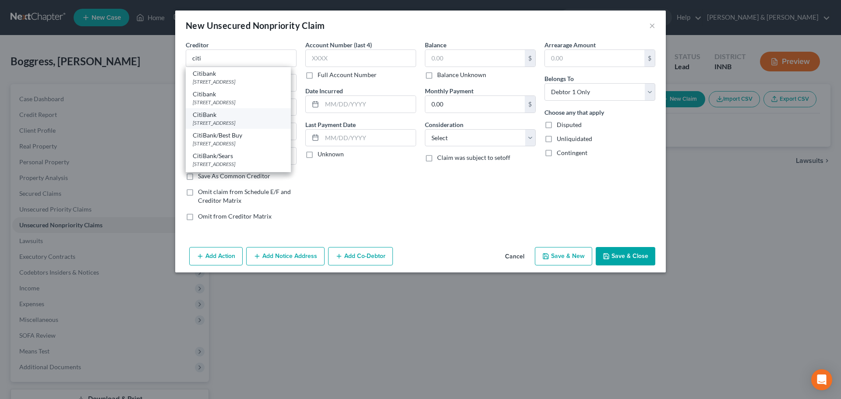
click at [248, 127] on div "[STREET_ADDRESS]" at bounding box center [238, 122] width 91 height 7
type input "CitiBank"
type input "5800 S Corporate Pl"
type input "Mail Code 234"
type input "[GEOGRAPHIC_DATA]"
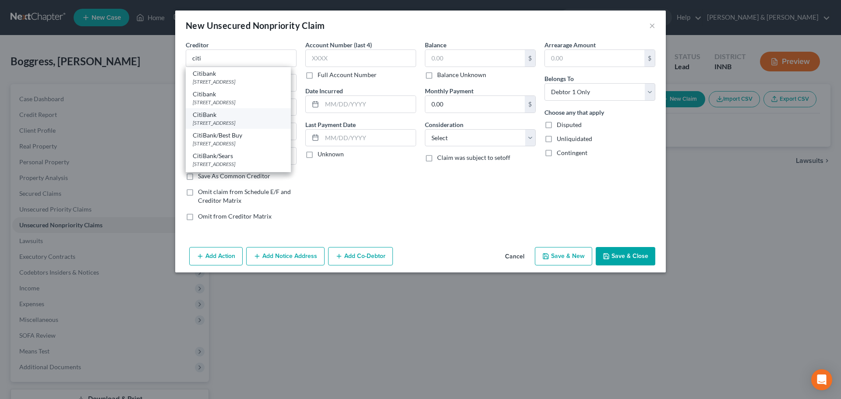
select select "43"
type input "57108"
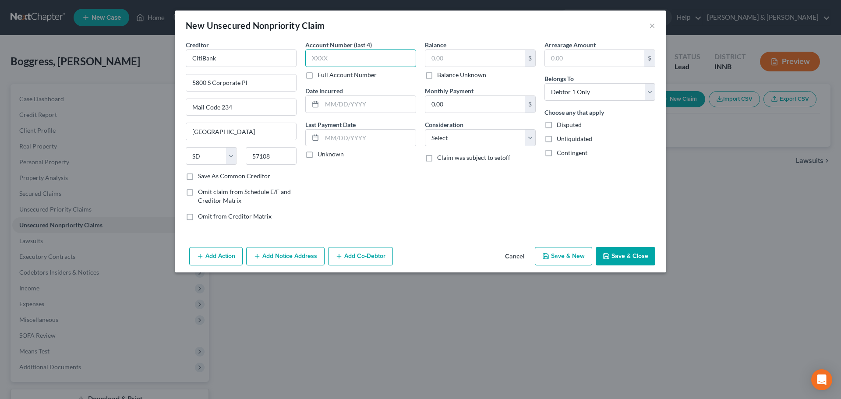
click at [348, 53] on input "text" at bounding box center [360, 59] width 111 height 18
type input "1839"
click at [443, 62] on input "text" at bounding box center [475, 58] width 99 height 17
type input "7,377.74"
click at [433, 131] on select "Select Cable / Satellite Services Collection Agency Credit Card Debt Debt Couns…" at bounding box center [480, 138] width 111 height 18
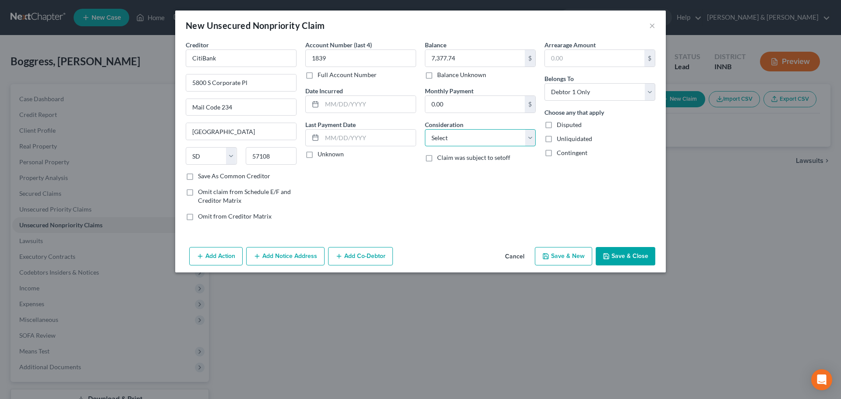
select select "2"
click at [425, 129] on select "Select Cable / Satellite Services Collection Agency Credit Card Debt Debt Couns…" at bounding box center [480, 138] width 111 height 18
click at [304, 254] on button "Add Notice Address" at bounding box center [285, 256] width 78 height 18
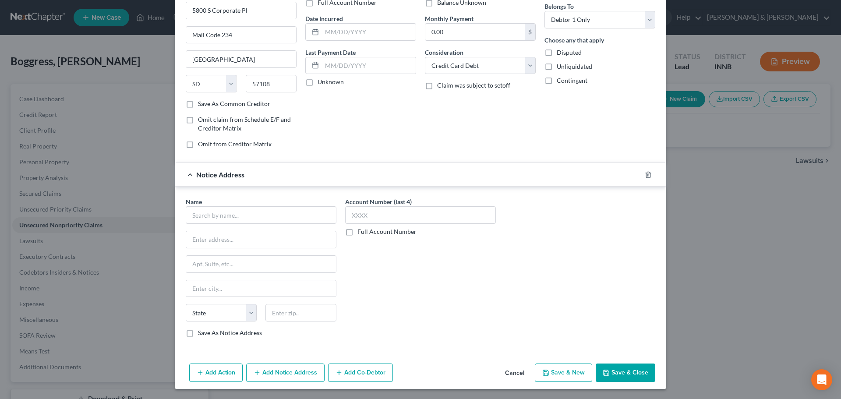
scroll to position [73, 0]
click at [201, 213] on input "text" at bounding box center [261, 215] width 151 height 18
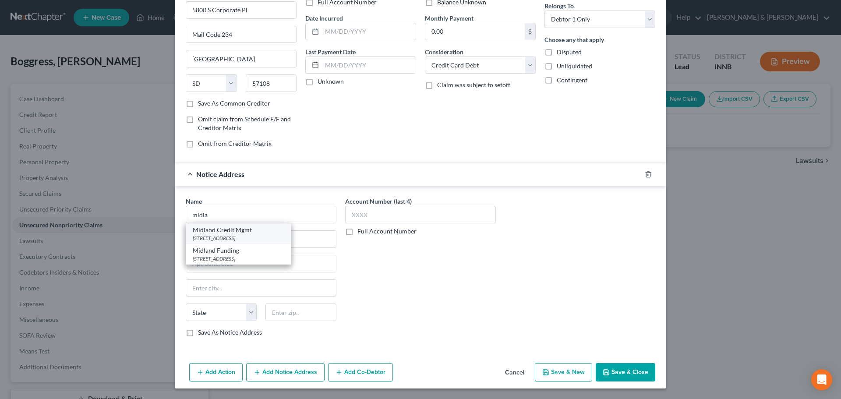
click at [221, 241] on div "[STREET_ADDRESS]" at bounding box center [238, 237] width 91 height 7
type input "Midland Credit Mgmt"
type input "[STREET_ADDRESS]"
type input "[GEOGRAPHIC_DATA]"
select select "4"
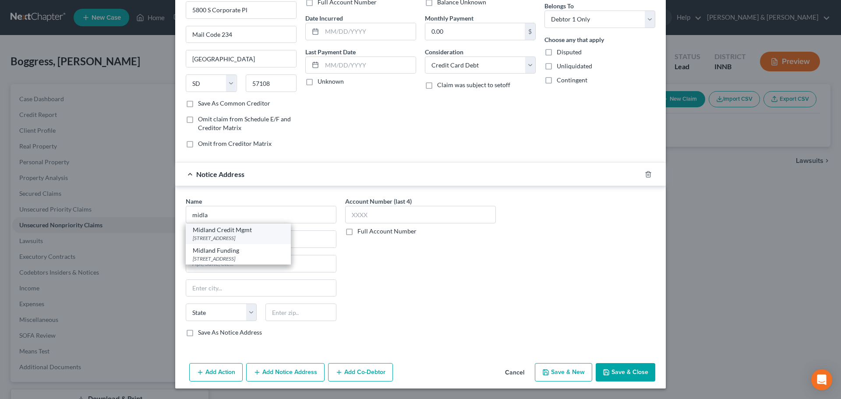
type input "92108"
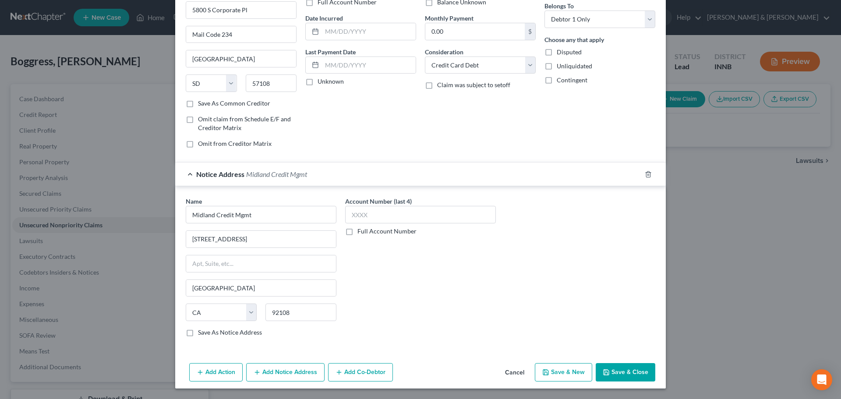
click at [603, 372] on icon "button" at bounding box center [606, 372] width 7 height 7
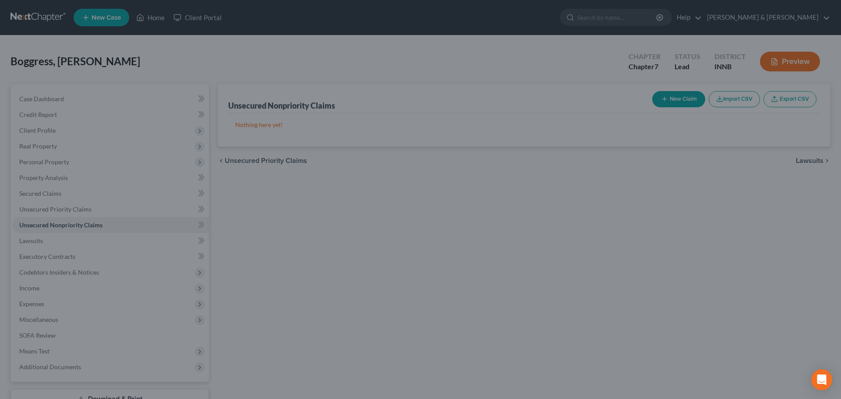
scroll to position [0, 0]
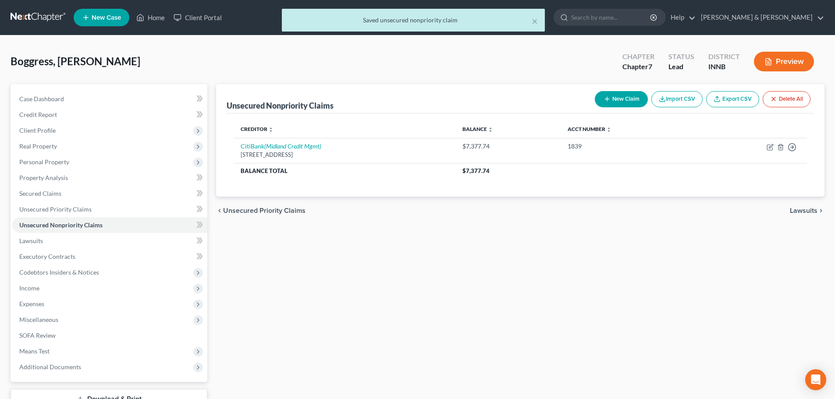
click at [624, 103] on button "New Claim" at bounding box center [621, 99] width 53 height 16
select select "0"
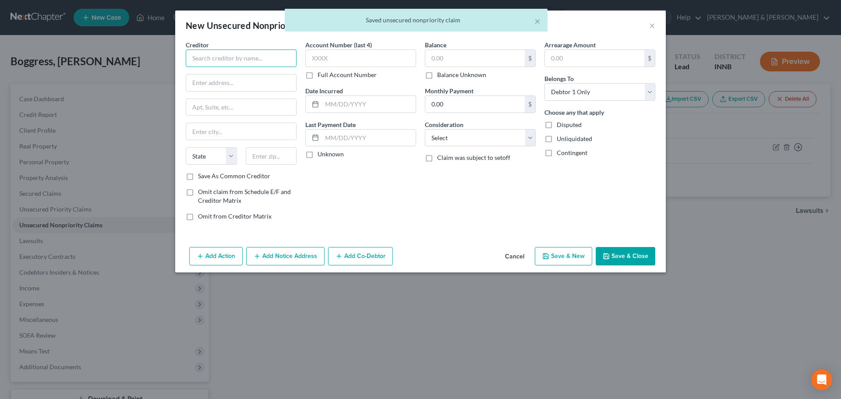
click at [234, 58] on input "text" at bounding box center [241, 59] width 111 height 18
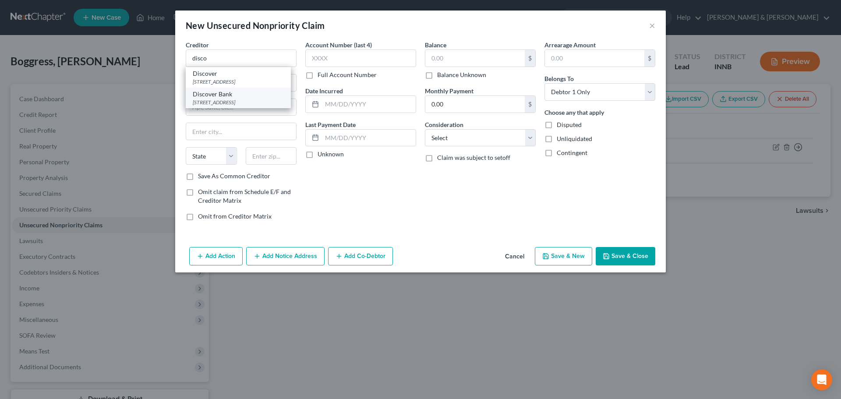
click at [221, 94] on div "Discover Bank" at bounding box center [238, 94] width 91 height 9
type input "Discover Bank"
type input "[STREET_ADDRESS]"
type input "[GEOGRAPHIC_DATA]"
select select "36"
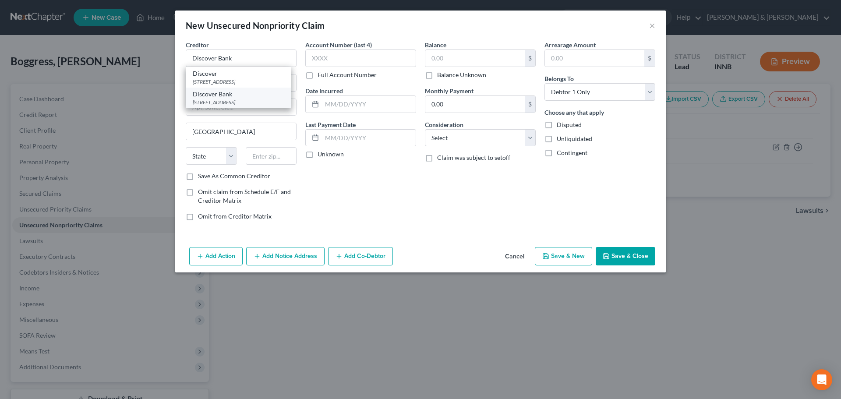
type input "43054"
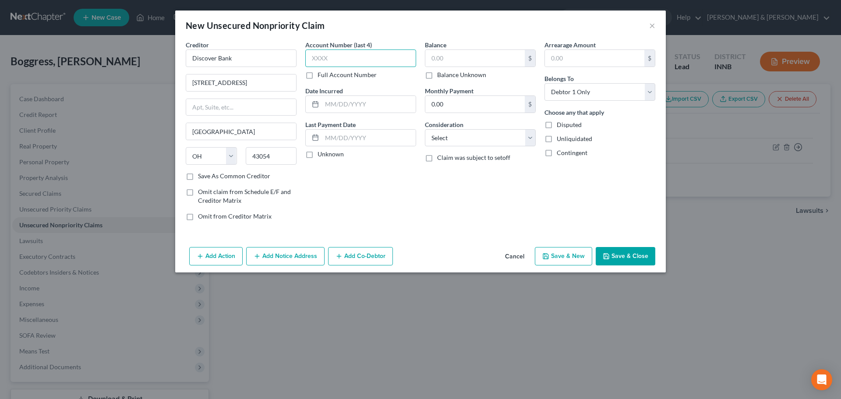
click at [323, 57] on input "text" at bounding box center [360, 59] width 111 height 18
type input "6372"
click at [438, 52] on input "text" at bounding box center [475, 58] width 99 height 17
type input "16,305.16"
click at [443, 136] on select "Select Cable / Satellite Services Collection Agency Credit Card Debt Debt Couns…" at bounding box center [480, 138] width 111 height 18
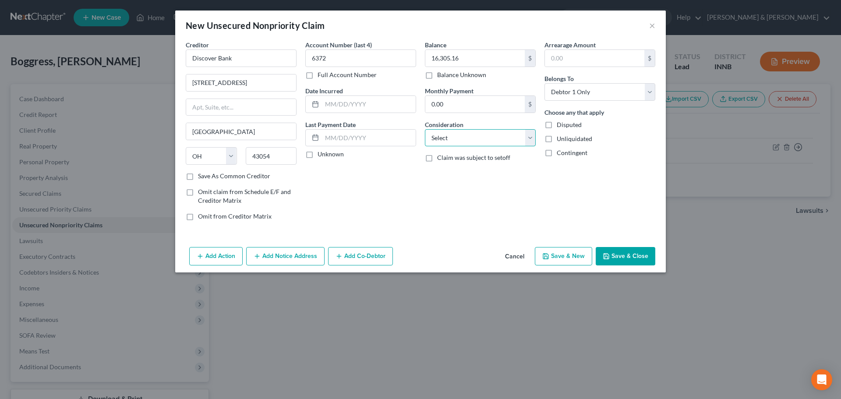
select select "2"
click at [425, 129] on select "Select Cable / Satellite Services Collection Agency Credit Card Debt Debt Couns…" at bounding box center [480, 138] width 111 height 18
click at [317, 250] on button "Add Notice Address" at bounding box center [285, 256] width 78 height 18
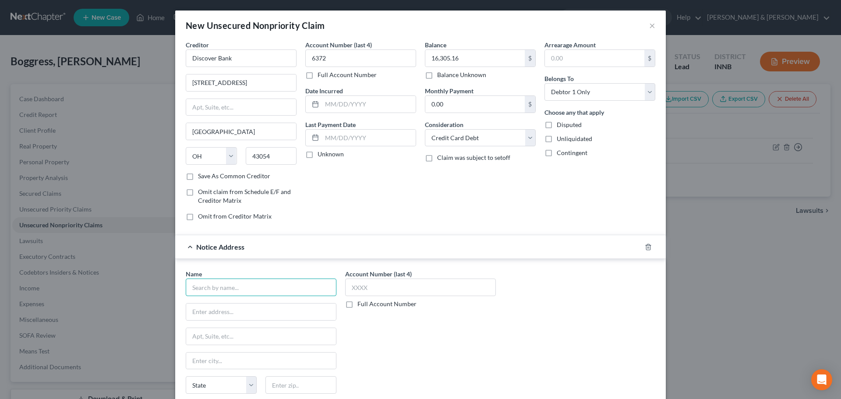
click at [298, 287] on input "text" at bounding box center [261, 288] width 151 height 18
click at [281, 302] on div "[PERSON_NAME] & Associates" at bounding box center [238, 302] width 91 height 9
type input "[PERSON_NAME] & Associates"
type input "[STREET_ADDRESS][US_STATE]"
type input "[GEOGRAPHIC_DATA]"
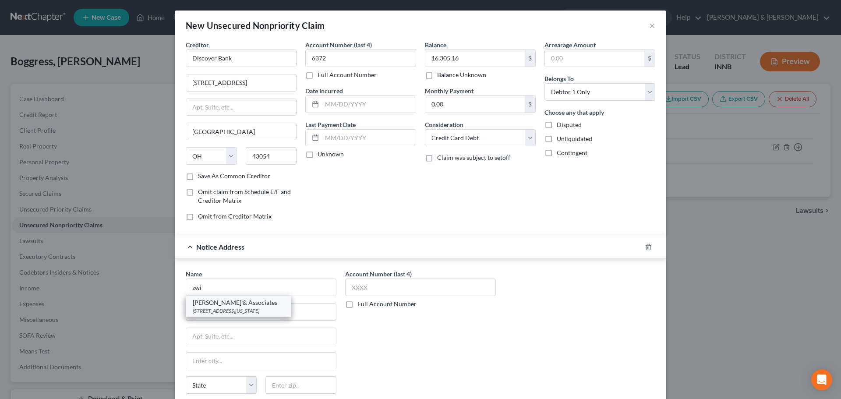
select select "15"
type input "46204"
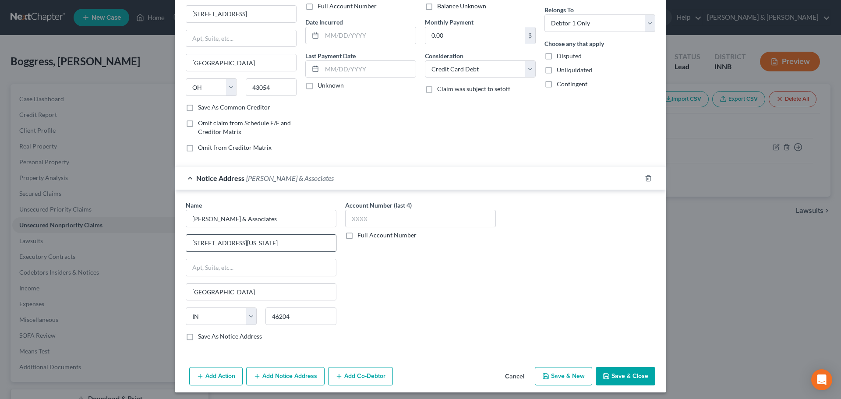
scroll to position [73, 0]
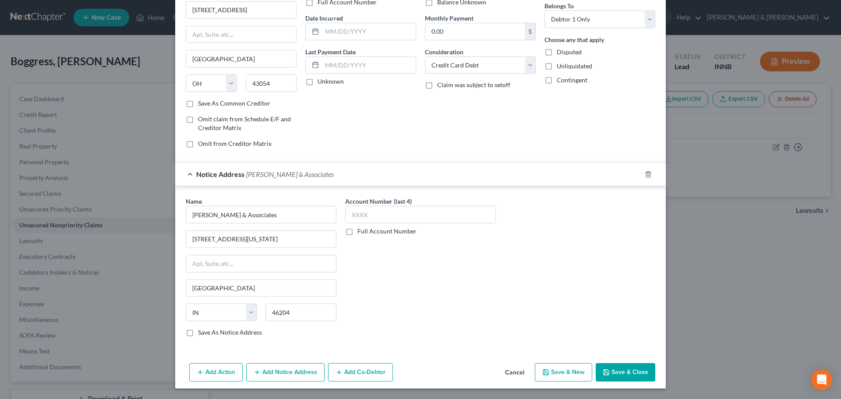
click at [580, 376] on button "Save & New" at bounding box center [563, 372] width 57 height 18
select select "0"
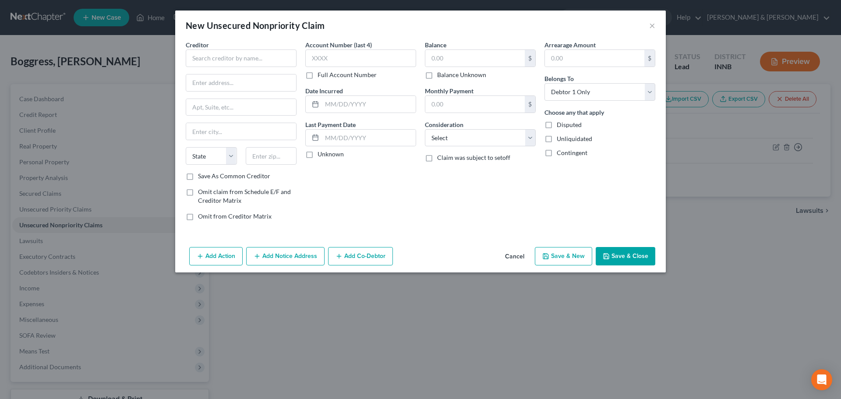
scroll to position [0, 0]
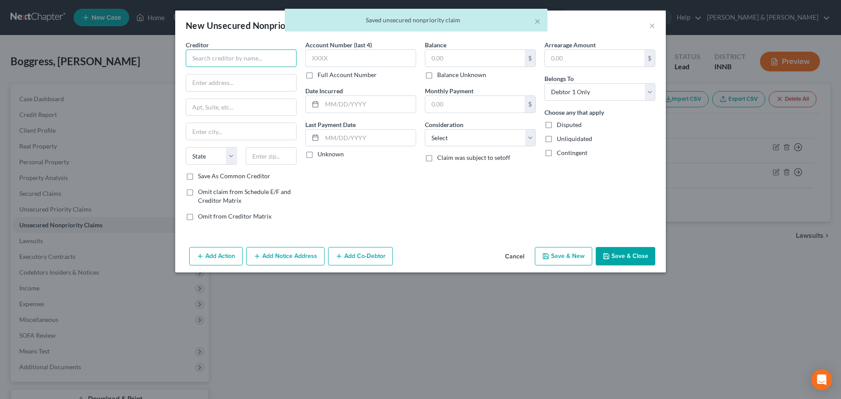
click at [209, 60] on input "text" at bounding box center [241, 59] width 111 height 18
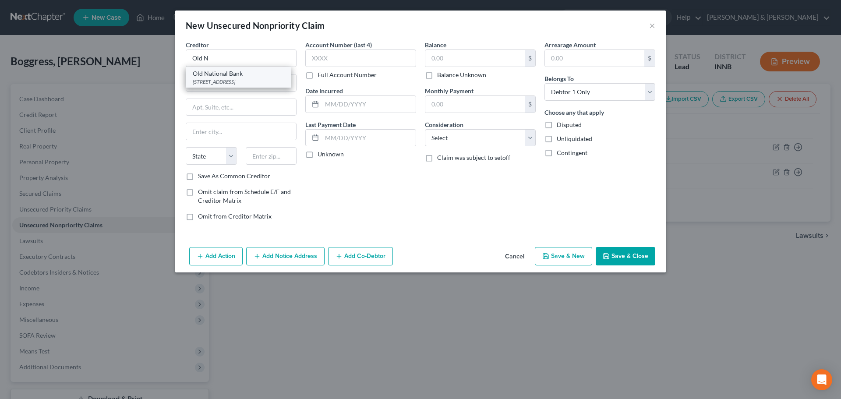
click at [212, 74] on div "Old National Bank" at bounding box center [238, 73] width 91 height 9
type input "Old National Bank"
type input "PO Box 718"
type input "[GEOGRAPHIC_DATA]"
select select "15"
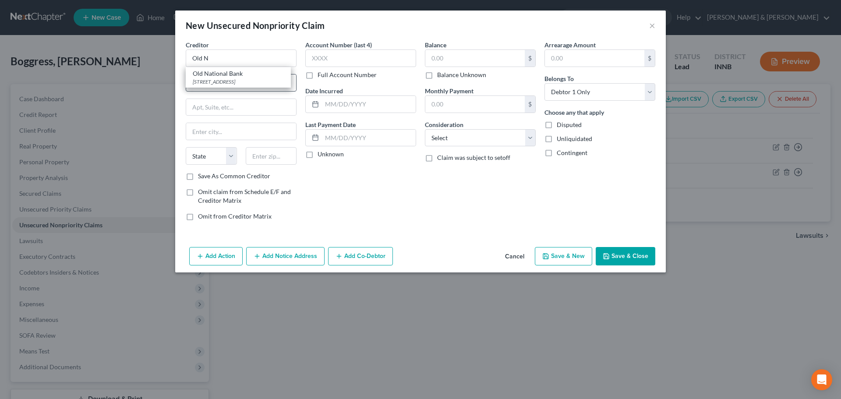
type input "47705"
click at [312, 57] on input "text" at bounding box center [360, 59] width 111 height 18
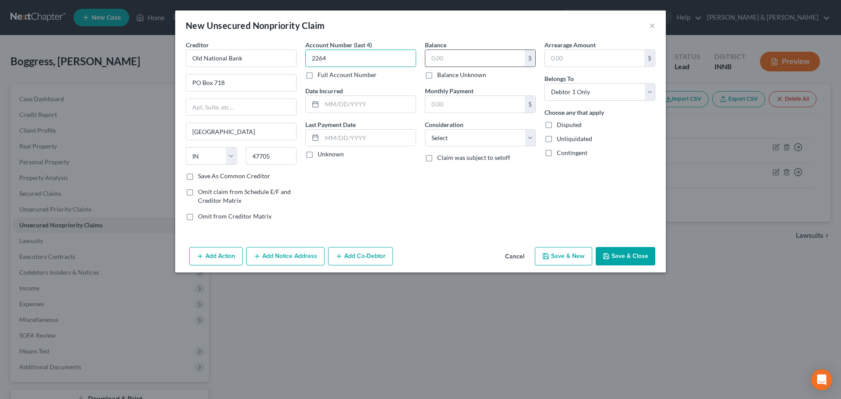
type input "2264"
click at [450, 54] on input "text" at bounding box center [475, 58] width 99 height 17
type input "16,536.34"
click at [449, 138] on select "Select Cable / Satellite Services Collection Agency Credit Card Debt Debt Couns…" at bounding box center [480, 138] width 111 height 18
select select "4"
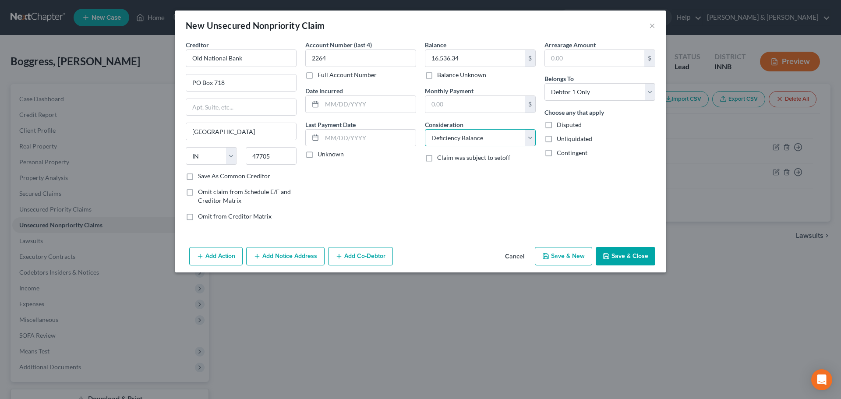
click at [425, 129] on select "Select Cable / Satellite Services Collection Agency Credit Card Debt Debt Couns…" at bounding box center [480, 138] width 111 height 18
click at [235, 253] on button "Add Action" at bounding box center [215, 256] width 53 height 18
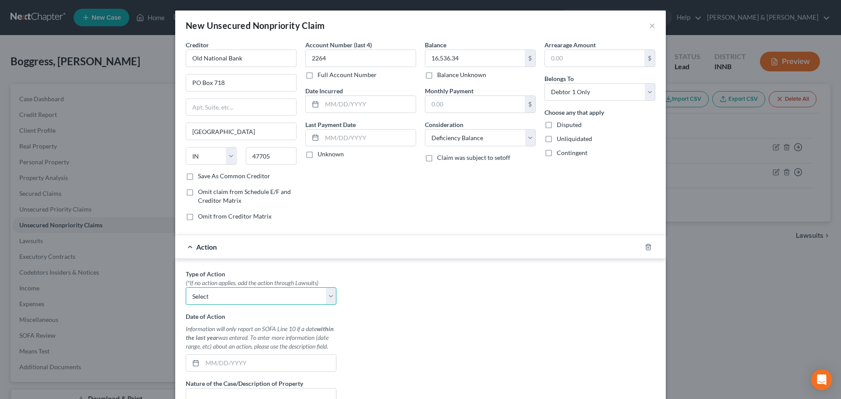
click at [224, 303] on select "Select Repossession Garnishment Foreclosure Personal Injury Attached, Seized, O…" at bounding box center [261, 296] width 151 height 18
select select "0"
click at [186, 287] on select "Select Repossession Garnishment Foreclosure Personal Injury Attached, Seized, O…" at bounding box center [261, 296] width 151 height 18
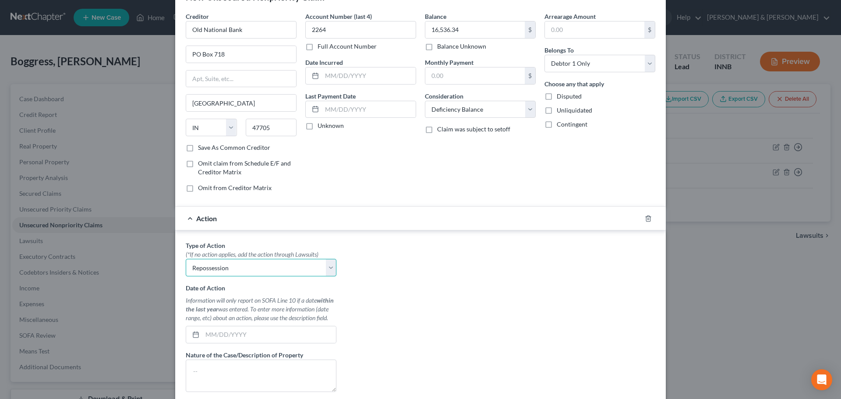
scroll to position [44, 0]
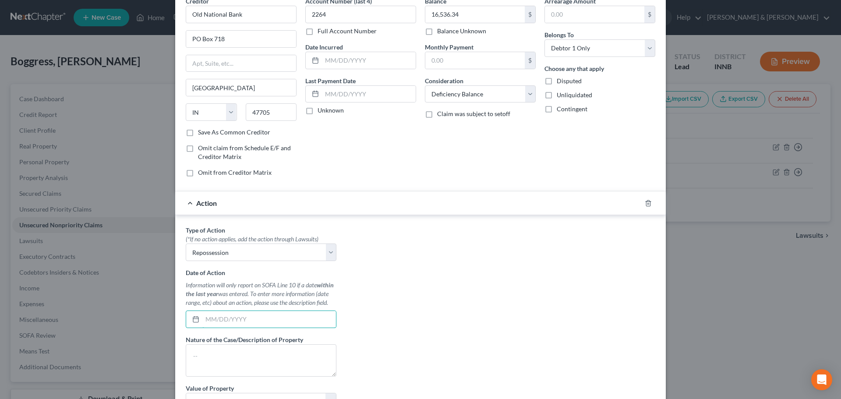
click at [219, 320] on input "text" at bounding box center [269, 319] width 134 height 17
type input "[DATE]"
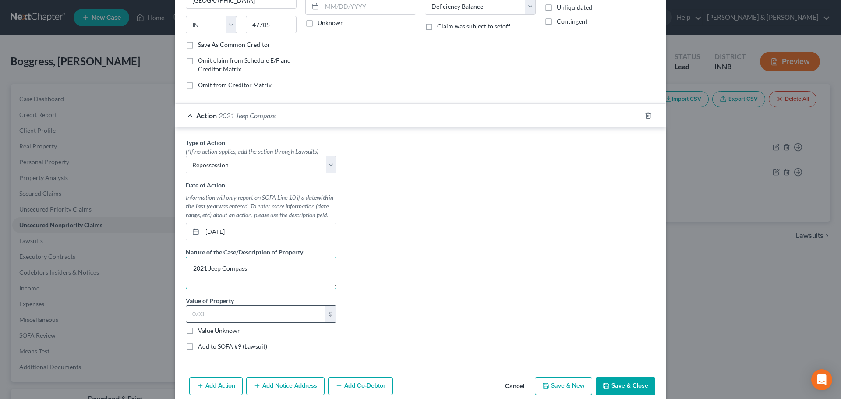
type textarea "2021 Jeep Compass"
click at [234, 315] on input "text" at bounding box center [255, 314] width 139 height 17
type input "25,000"
click at [585, 382] on button "Save & New" at bounding box center [563, 386] width 57 height 18
select select "0"
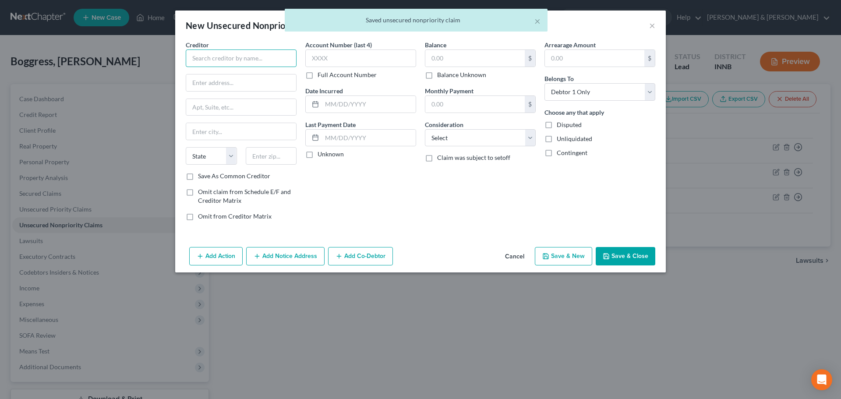
click at [212, 60] on input "text" at bounding box center [241, 59] width 111 height 18
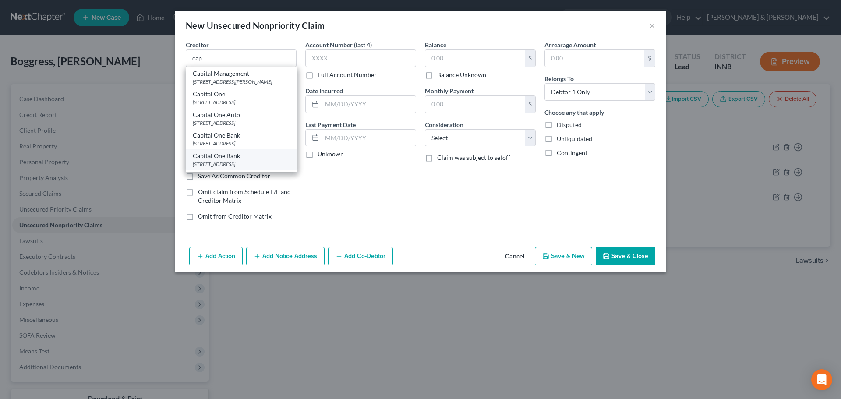
click at [218, 159] on div "Capital One Bank" at bounding box center [242, 156] width 98 height 9
type input "Capital One Bank"
type input "PO Box 30285"
type input "[GEOGRAPHIC_DATA]"
select select "46"
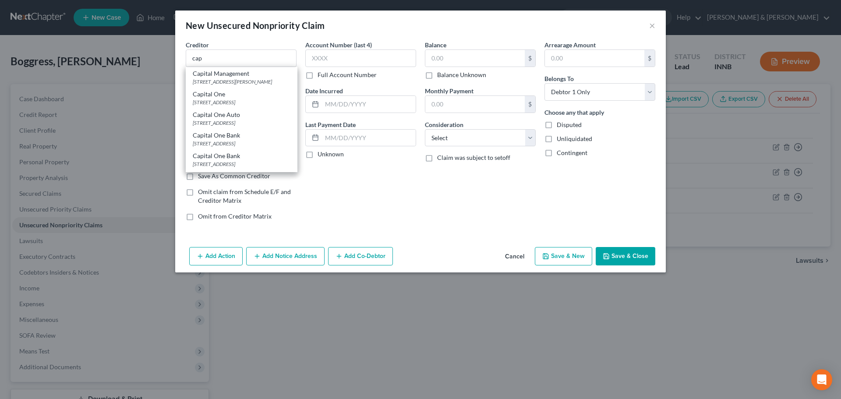
type input "84130"
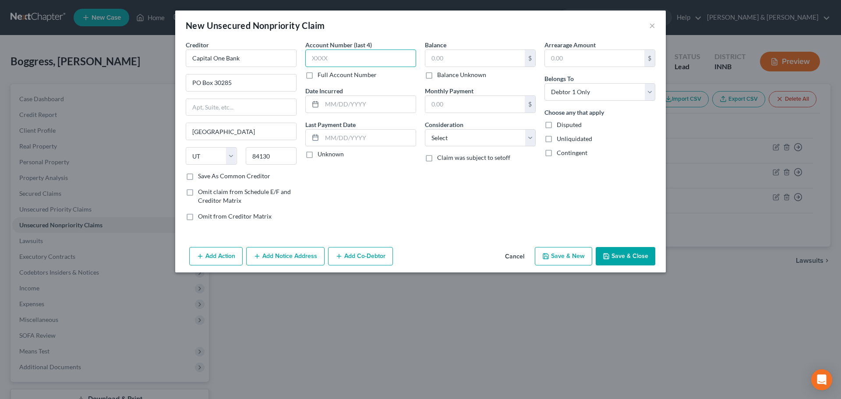
click at [332, 53] on input "text" at bounding box center [360, 59] width 111 height 18
type input "4864"
click at [440, 52] on input "text" at bounding box center [475, 58] width 99 height 17
type input "4,185.72"
click at [439, 133] on select "Select Cable / Satellite Services Collection Agency Credit Card Debt Debt Couns…" at bounding box center [480, 138] width 111 height 18
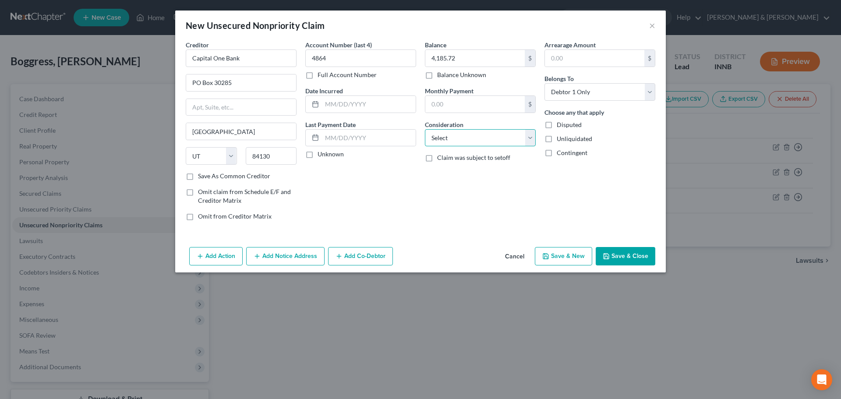
select select "2"
click at [425, 129] on select "Select Cable / Satellite Services Collection Agency Credit Card Debt Debt Couns…" at bounding box center [480, 138] width 111 height 18
click at [543, 258] on button "Save & New" at bounding box center [563, 256] width 57 height 18
select select "0"
type input "0.00"
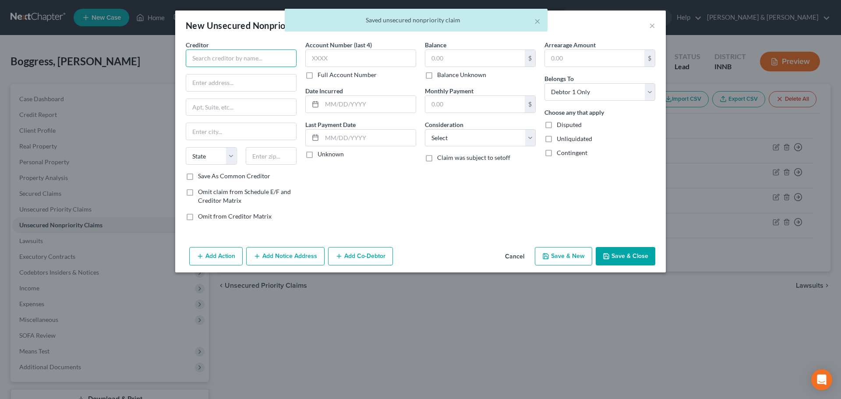
click at [273, 60] on input "text" at bounding box center [241, 59] width 111 height 18
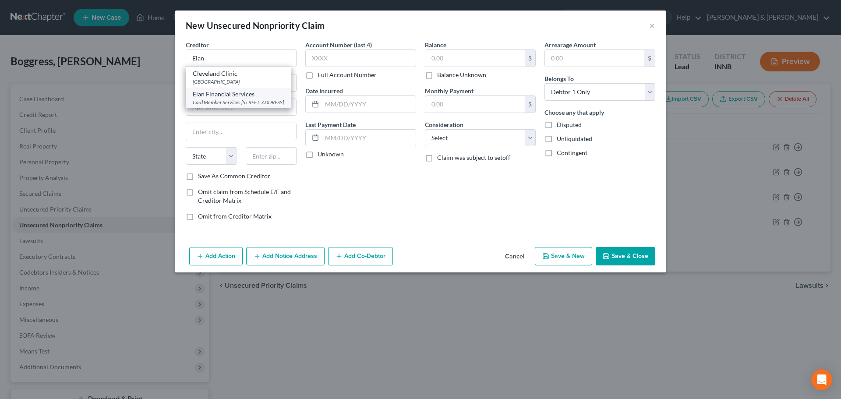
click at [259, 105] on div "Card Member Services [STREET_ADDRESS]" at bounding box center [238, 102] width 91 height 7
type input "Elan Financial Services"
type input "Card Member Services"
type input "PO Box 6354"
type input "Fargo"
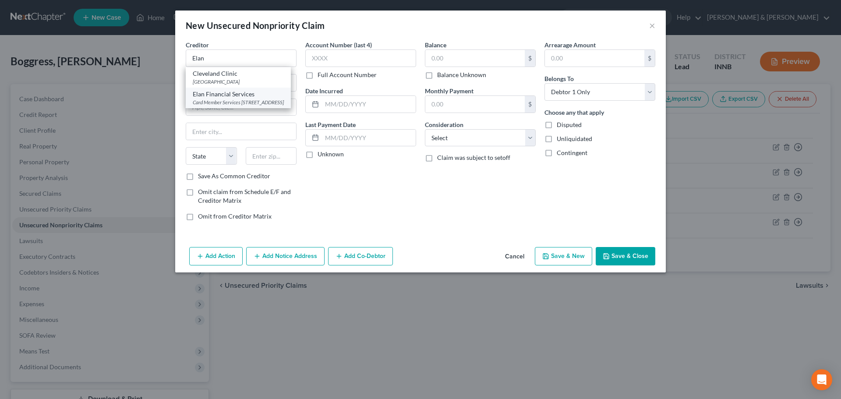
select select "29"
type input "58125"
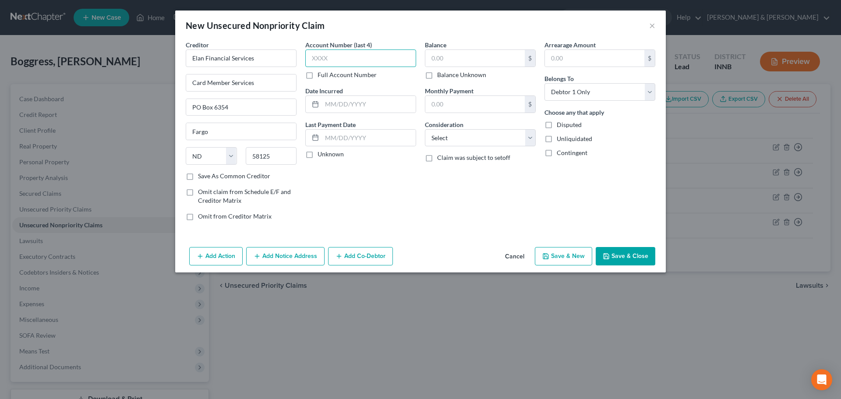
click at [321, 63] on input "text" at bounding box center [360, 59] width 111 height 18
type input "1501"
click at [448, 55] on input "text" at bounding box center [475, 58] width 99 height 17
type input "3,871.17"
click at [483, 140] on select "Select Cable / Satellite Services Collection Agency Credit Card Debt Debt Couns…" at bounding box center [480, 138] width 111 height 18
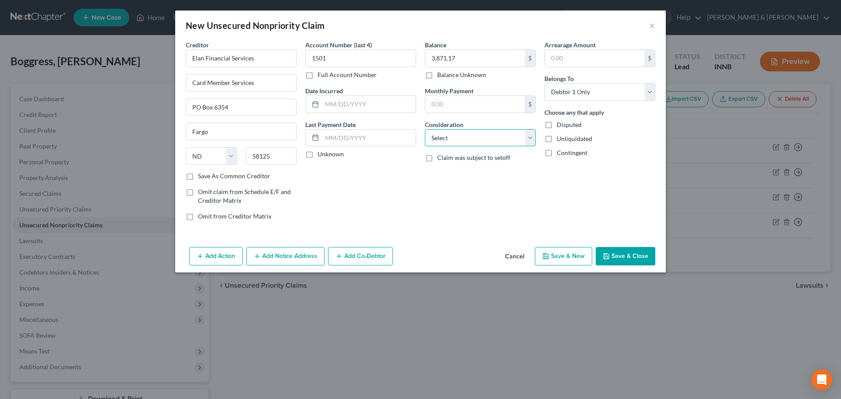
select select "2"
click at [425, 129] on select "Select Cable / Satellite Services Collection Agency Credit Card Debt Debt Couns…" at bounding box center [480, 138] width 111 height 18
click at [255, 61] on input "Elan Financial Services" at bounding box center [241, 59] width 111 height 18
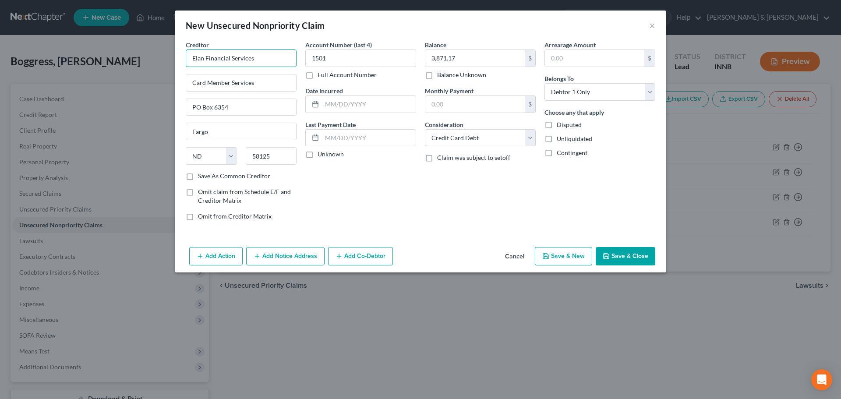
click at [255, 61] on input "Elan Financial Services" at bounding box center [241, 59] width 111 height 18
click at [267, 61] on input "Elan Financial Services" at bounding box center [241, 59] width 111 height 18
drag, startPoint x: 267, startPoint y: 61, endPoint x: 185, endPoint y: 64, distance: 81.6
click at [185, 64] on div "Creditor * Elan Financial Services Card Member Services [GEOGRAPHIC_DATA] [US_S…" at bounding box center [241, 134] width 120 height 188
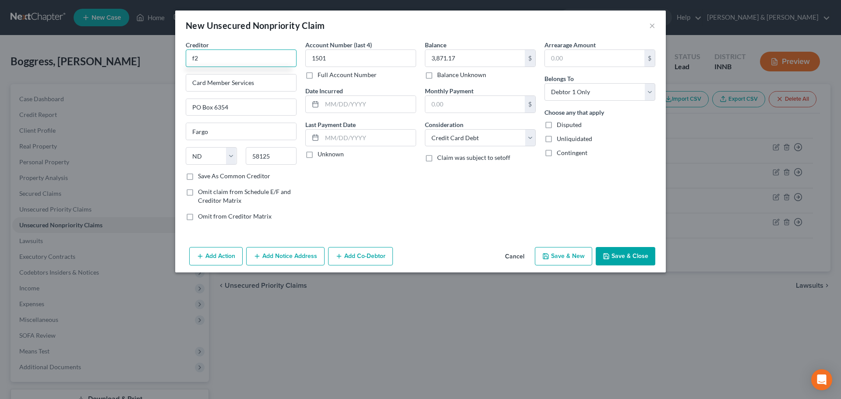
type input "f"
type input "2"
click at [207, 79] on div "[STREET_ADDRESS][US_STATE]" at bounding box center [238, 81] width 91 height 7
type input "1st Source Bank"
type input "[STREET_ADDRESS][US_STATE]"
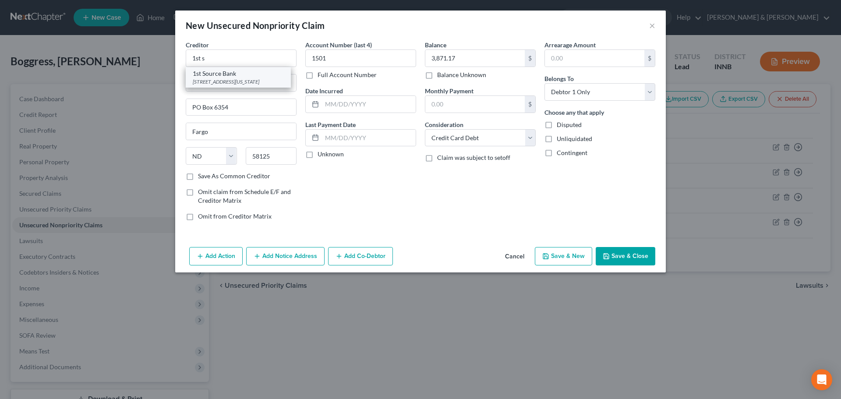
type input "[GEOGRAPHIC_DATA]"
select select "15"
type input "46601"
click at [275, 261] on button "Add Notice Address" at bounding box center [285, 256] width 78 height 18
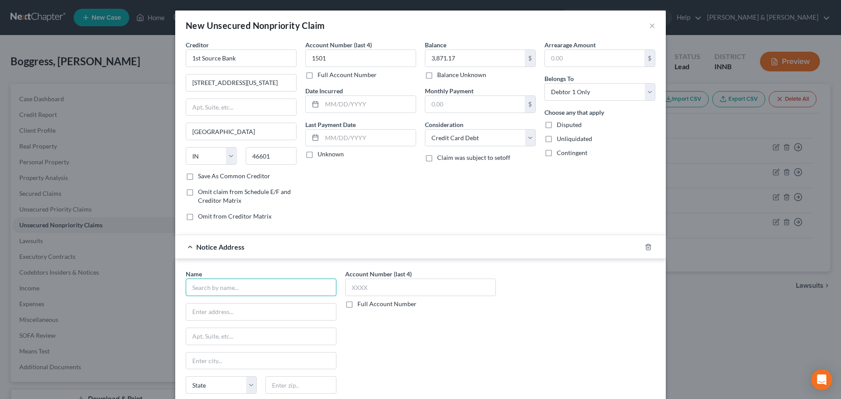
click at [227, 291] on input "text" at bounding box center [261, 288] width 151 height 18
click at [219, 328] on div "Card Member Services [STREET_ADDRESS]" at bounding box center [238, 331] width 91 height 7
type input "Elan Financial Services"
type input "Card Member Services"
type input "PO Box 6354"
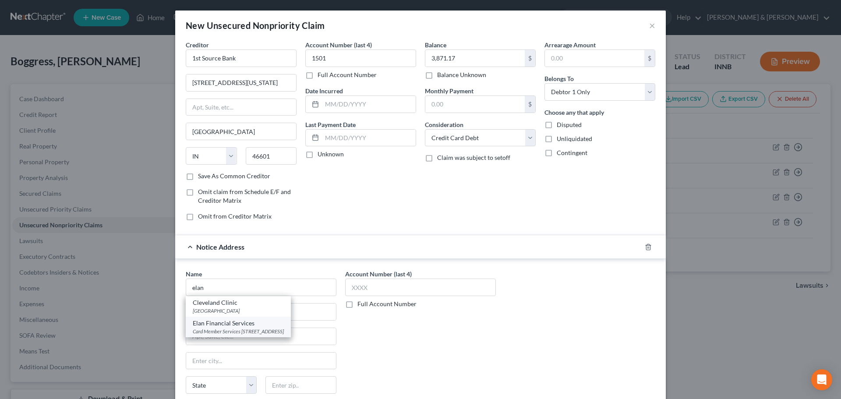
type input "Fargo"
select select "29"
type input "58125"
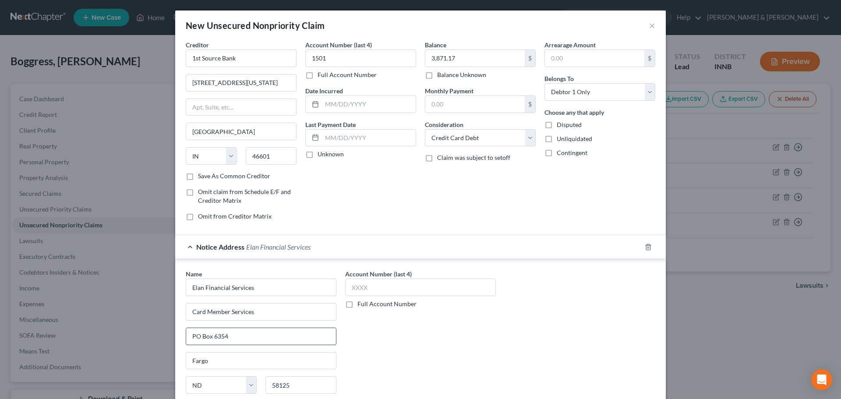
scroll to position [73, 0]
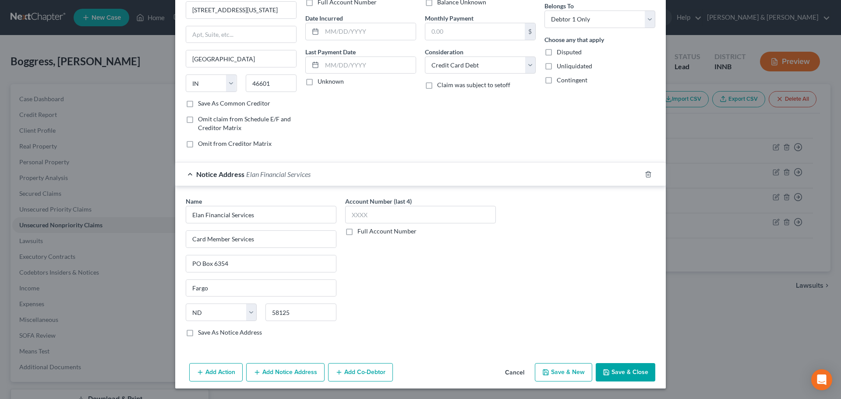
click at [539, 377] on button "Save & New" at bounding box center [563, 372] width 57 height 18
select select "0"
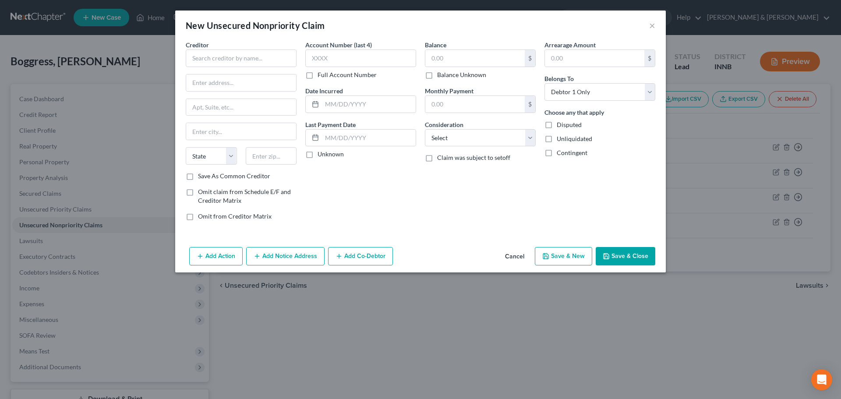
type input "0.00"
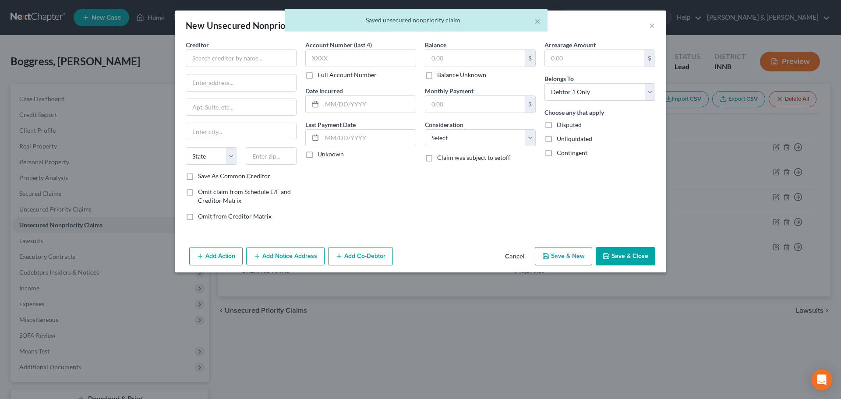
scroll to position [0, 0]
click at [231, 61] on input "text" at bounding box center [241, 59] width 111 height 18
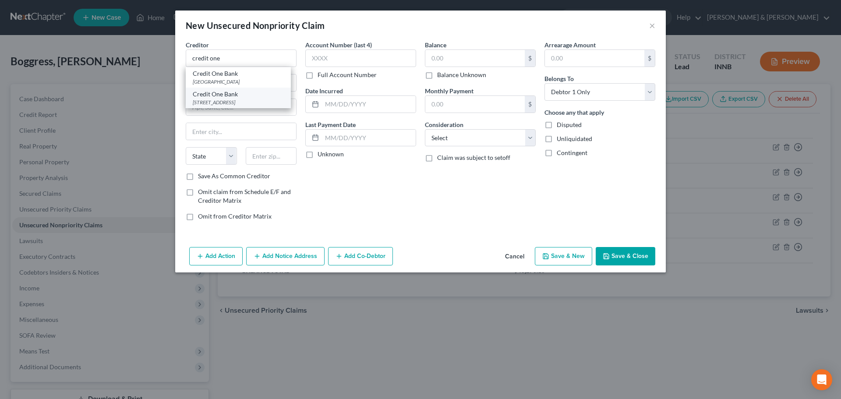
click at [216, 95] on div "Credit One Bank" at bounding box center [238, 94] width 91 height 9
type input "Credit One Bank"
type input "PO Box 98873"
type input "[GEOGRAPHIC_DATA]"
select select "31"
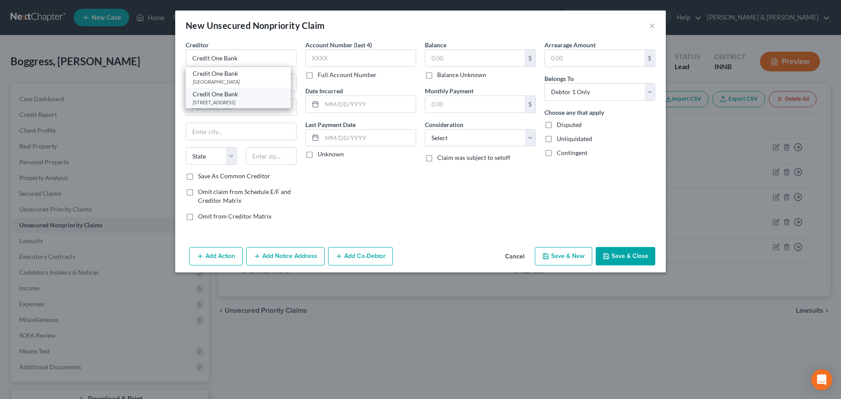
type input "89193"
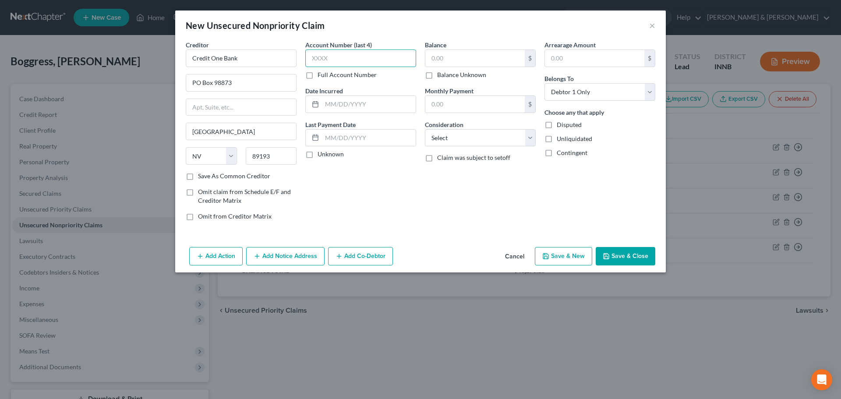
click at [320, 60] on input "text" at bounding box center [360, 59] width 111 height 18
type input "9471"
click at [459, 62] on input "text" at bounding box center [475, 58] width 99 height 17
type input "1,741.47"
click at [449, 141] on select "Select Cable / Satellite Services Collection Agency Credit Card Debt Debt Couns…" at bounding box center [480, 138] width 111 height 18
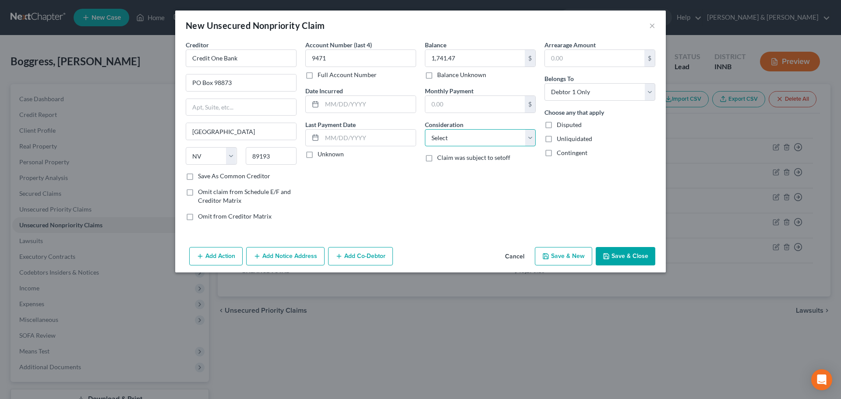
select select "2"
click at [425, 129] on select "Select Cable / Satellite Services Collection Agency Credit Card Debt Debt Couns…" at bounding box center [480, 138] width 111 height 18
click at [621, 255] on button "Save & Close" at bounding box center [626, 256] width 60 height 18
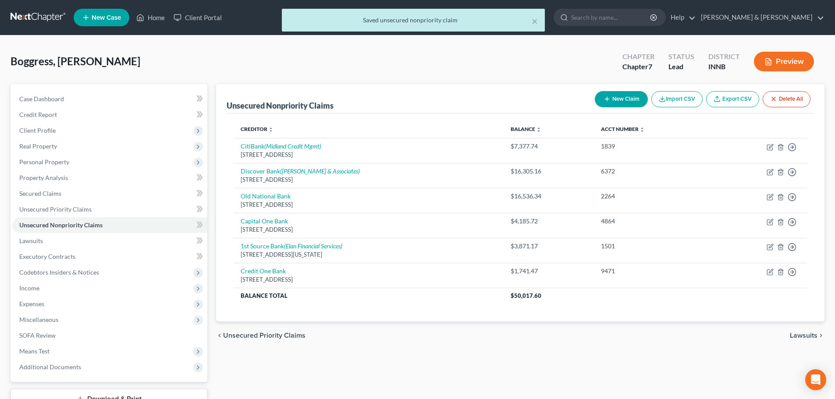
click at [801, 337] on span "Lawsuits" at bounding box center [804, 335] width 28 height 7
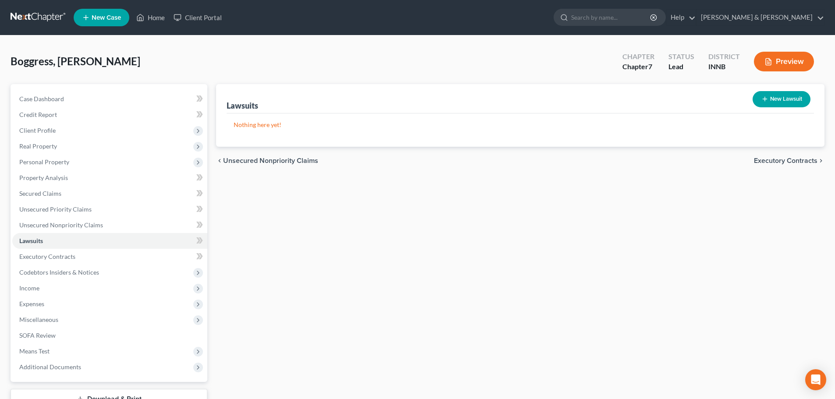
click at [279, 163] on span "Unsecured Nonpriority Claims" at bounding box center [270, 160] width 95 height 7
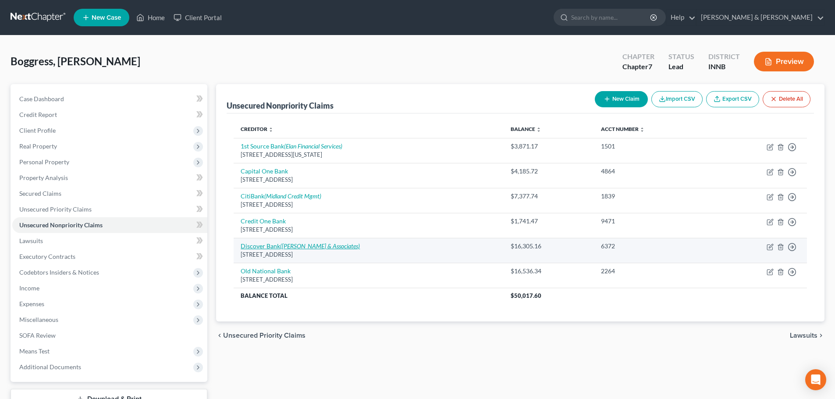
click at [270, 245] on link "Discover Bank ([PERSON_NAME] & Associates)" at bounding box center [300, 245] width 119 height 7
select select "36"
select select "2"
select select "0"
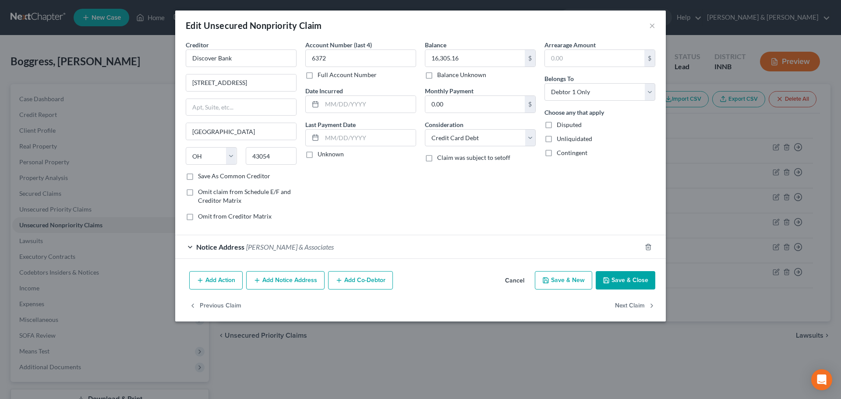
click at [290, 284] on button "Add Notice Address" at bounding box center [285, 280] width 78 height 18
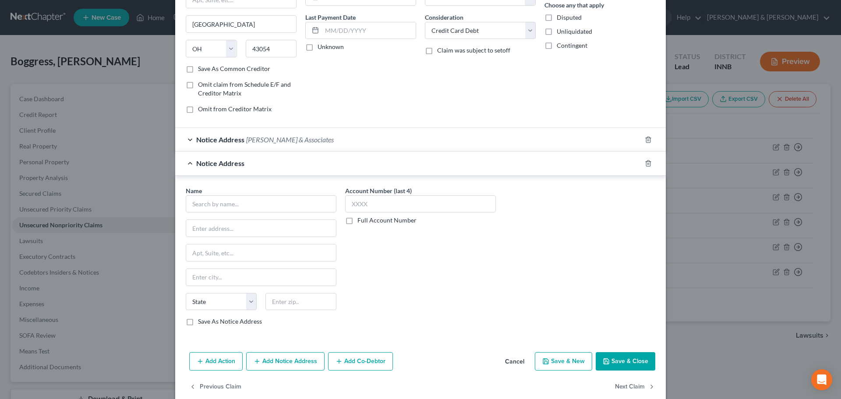
scroll to position [122, 0]
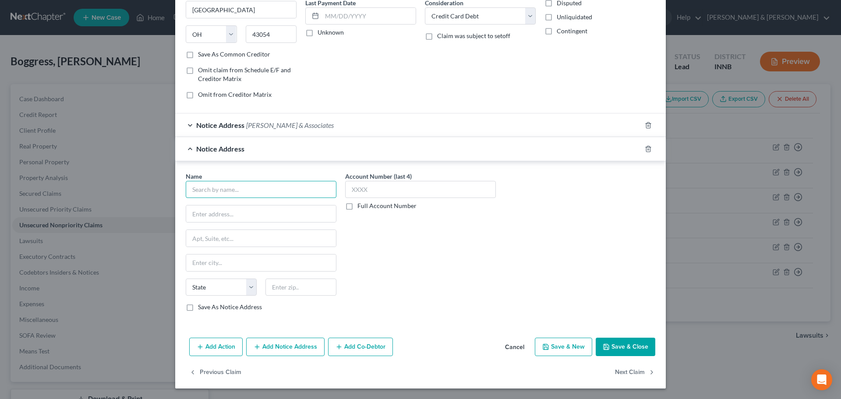
click at [238, 188] on input "text" at bounding box center [261, 190] width 151 height 18
click at [234, 191] on input "Elkhart supi" at bounding box center [261, 190] width 151 height 18
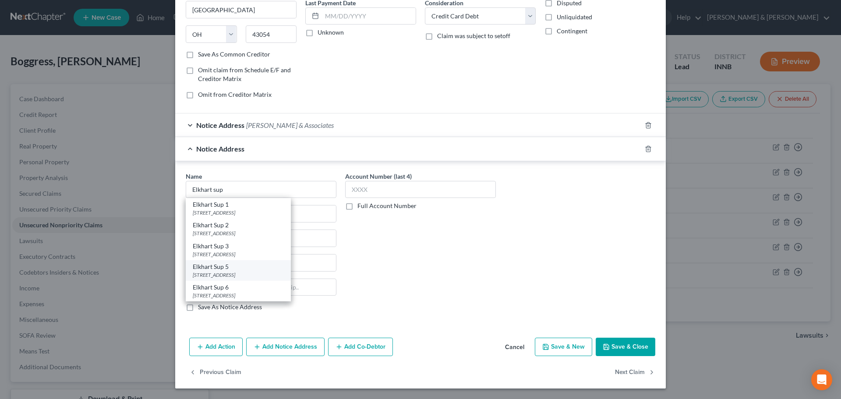
click at [241, 271] on div "[STREET_ADDRESS]" at bounding box center [238, 274] width 91 height 7
type input "Elkhart Sup 5"
type input "[STREET_ADDRESS]"
type input "20D05-1904-CC-990"
type input "Elkhart"
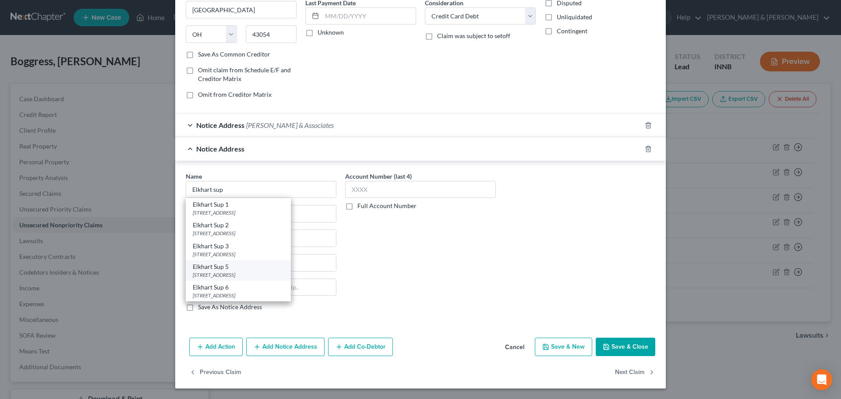
select select "15"
type input "46516"
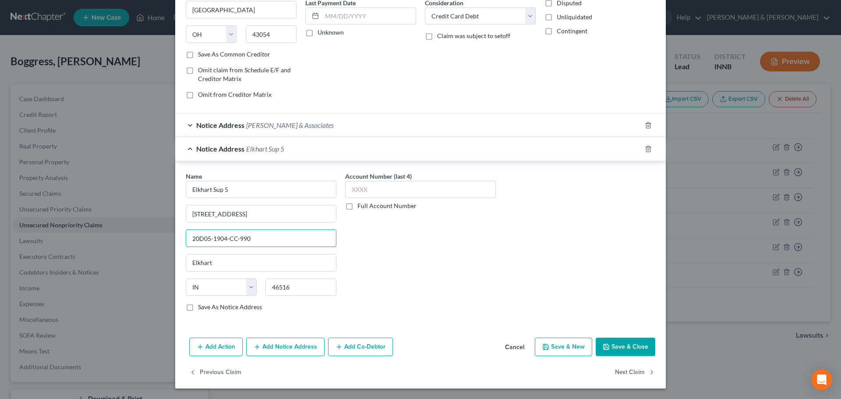
drag, startPoint x: 251, startPoint y: 241, endPoint x: 176, endPoint y: 245, distance: 75.5
click at [176, 245] on div "Name * Elkhart Sup 5 315 S Second St 20D05-1904-CC-990 [GEOGRAPHIC_DATA] [US_ST…" at bounding box center [420, 243] width 491 height 165
paste input "2506-CC-002092"
click at [242, 241] on input "20D05-2506-CC-002092" at bounding box center [261, 238] width 150 height 17
type input "20D05-2506-CC-2092"
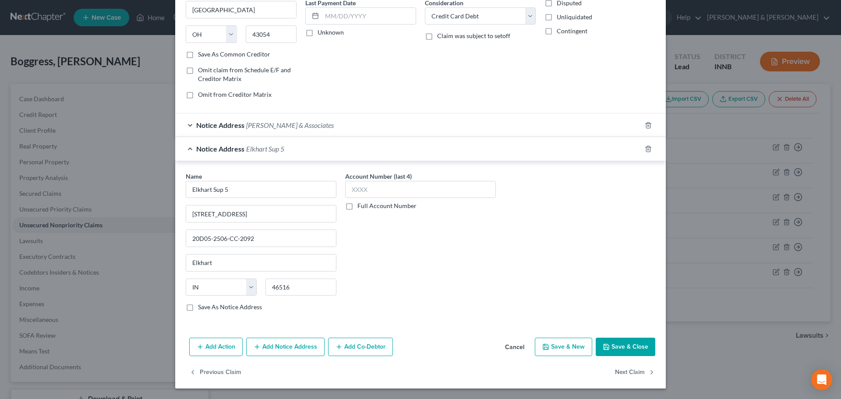
click at [617, 345] on button "Save & Close" at bounding box center [626, 347] width 60 height 18
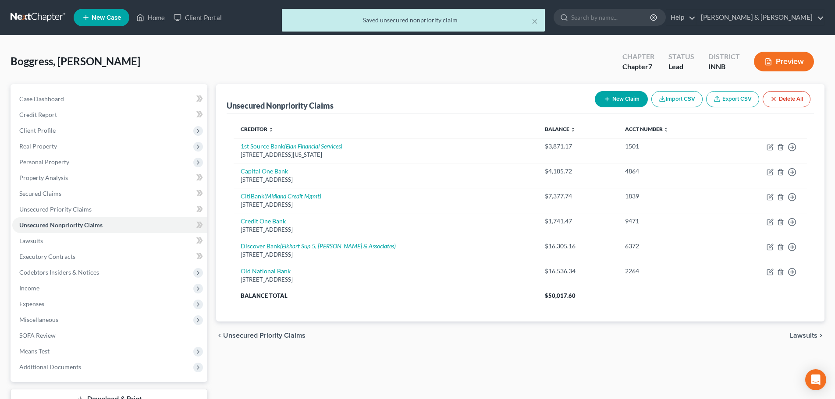
click at [798, 338] on span "Lawsuits" at bounding box center [804, 335] width 28 height 7
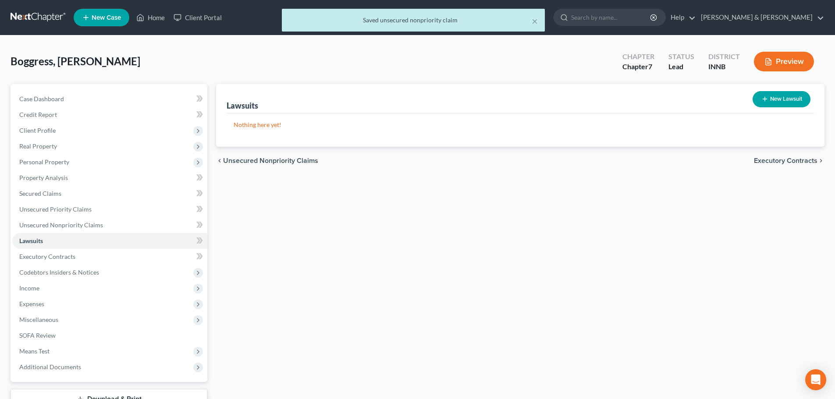
click at [780, 96] on button "New Lawsuit" at bounding box center [781, 99] width 58 height 16
select select "0"
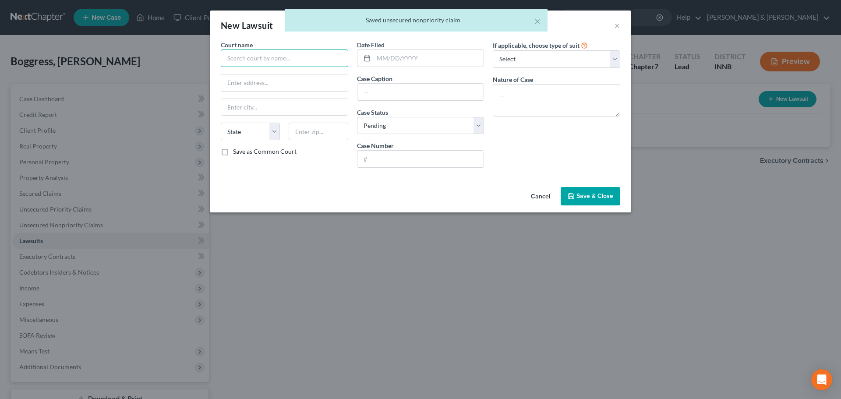
click at [237, 59] on input "text" at bounding box center [285, 59] width 128 height 18
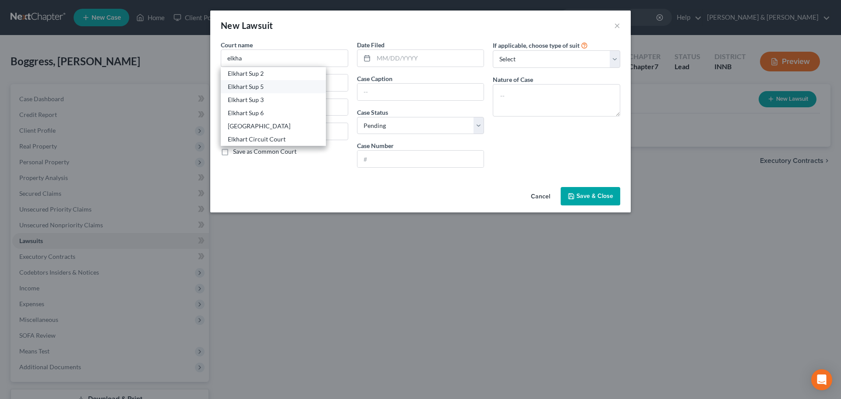
click at [246, 89] on div "Elkhart Sup 5" at bounding box center [273, 86] width 91 height 9
type input "Elkhart Sup 5"
type input "[STREET_ADDRESS]"
type input "Elkhart"
select select "15"
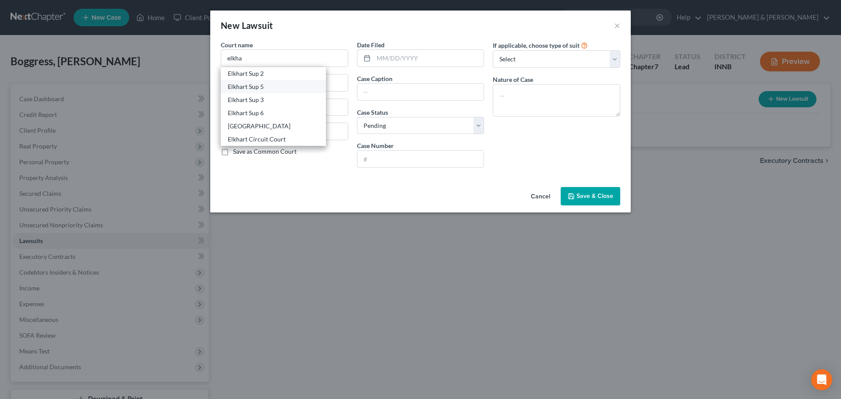
type input "46516"
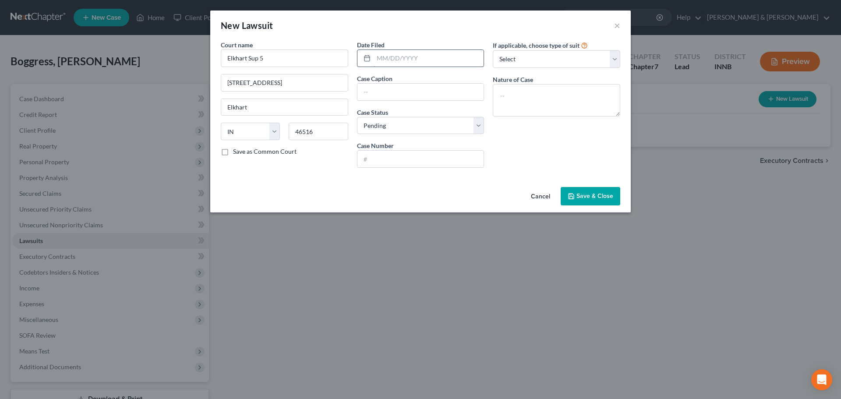
click at [401, 55] on input "text" at bounding box center [429, 58] width 110 height 17
click at [388, 160] on input "text" at bounding box center [421, 159] width 127 height 17
paste input "20D05-2506-CC-002092"
click at [416, 159] on input "20D05-2506-CC-002092" at bounding box center [421, 159] width 127 height 17
type input "20D05-2506-CC-2092"
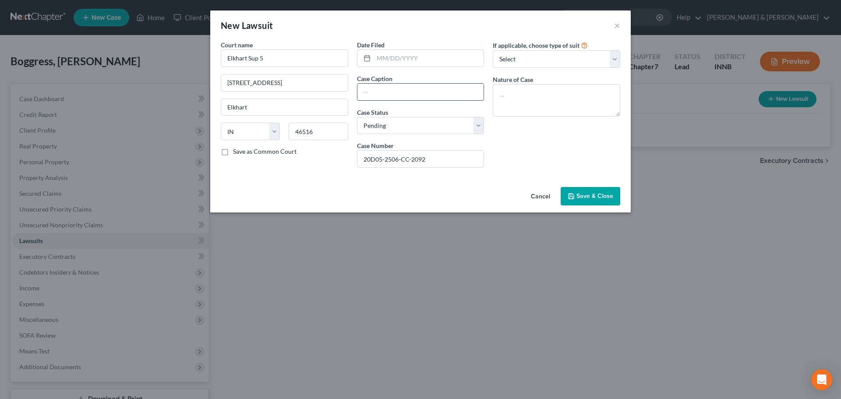
click at [392, 94] on input "text" at bounding box center [421, 92] width 127 height 17
type input "Cap One v [PERSON_NAME]"
click at [385, 57] on input "text" at bounding box center [429, 58] width 110 height 17
type input "[DATE]"
click at [510, 93] on textarea at bounding box center [557, 100] width 128 height 32
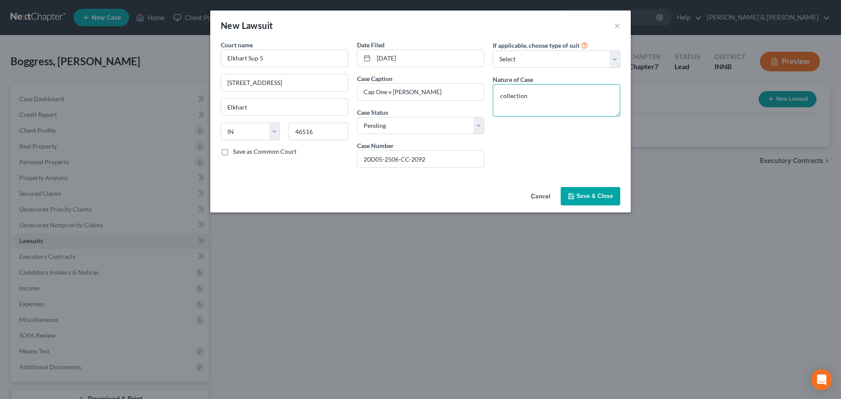
type textarea "collection"
click at [589, 196] on span "Save & Close" at bounding box center [595, 195] width 37 height 7
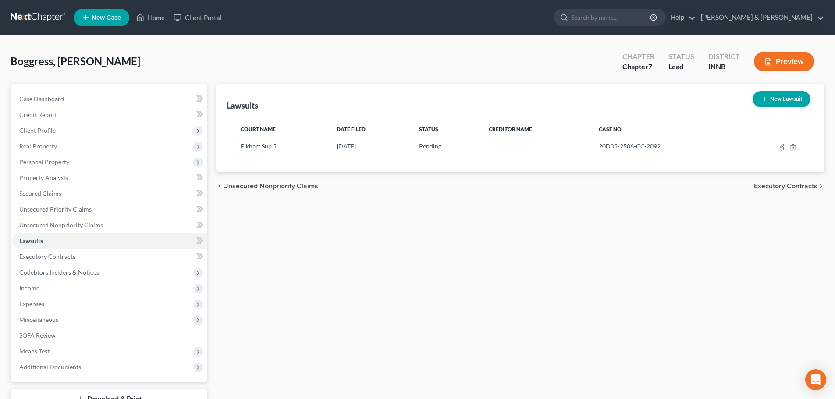
click at [758, 184] on span "Executory Contracts" at bounding box center [786, 186] width 64 height 7
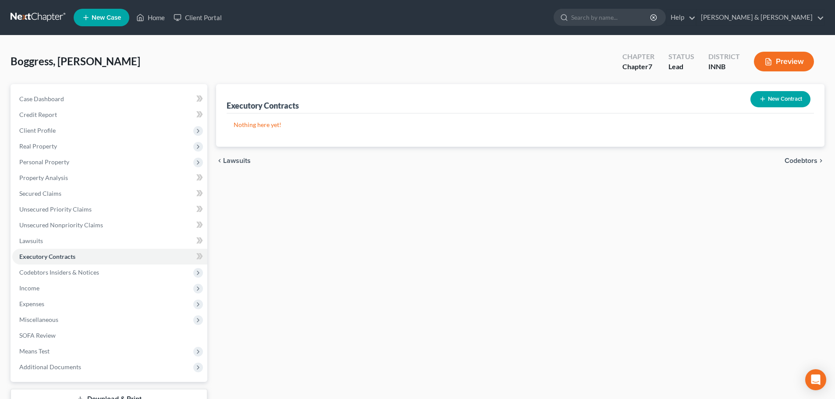
click at [797, 159] on span "Codebtors" at bounding box center [800, 160] width 33 height 7
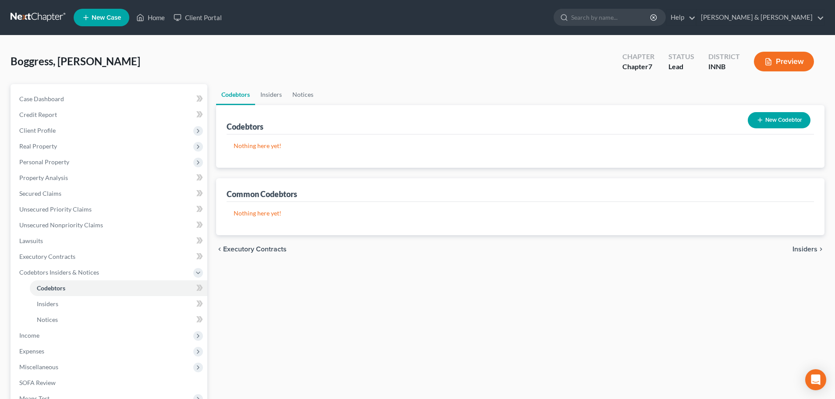
click at [812, 248] on span "Insiders" at bounding box center [804, 249] width 25 height 7
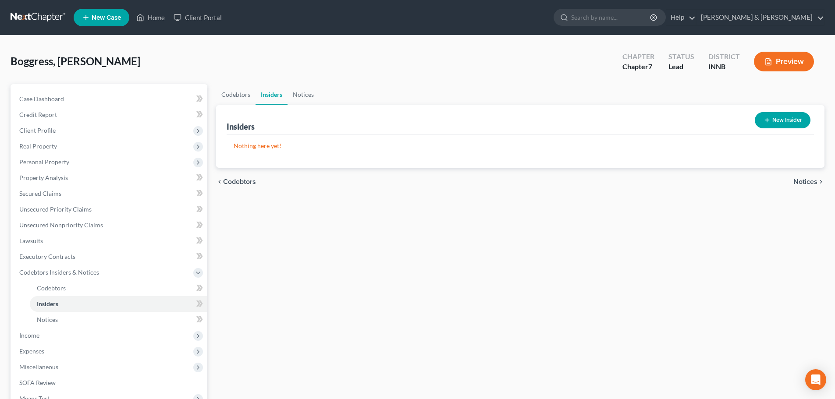
click at [802, 181] on span "Notices" at bounding box center [805, 181] width 24 height 7
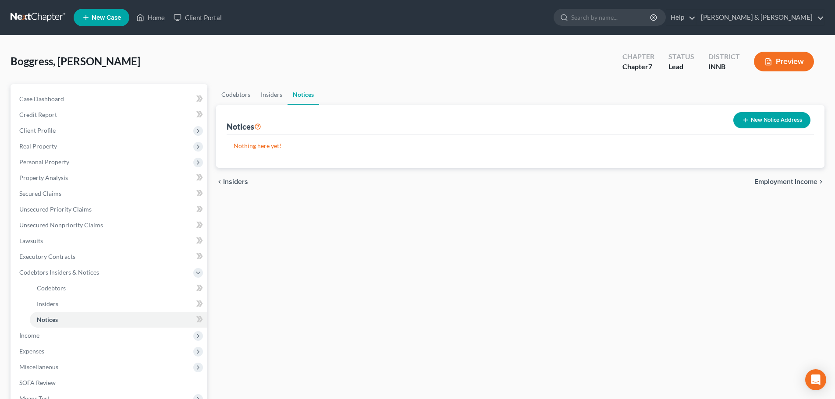
click at [802, 181] on span "Employment Income" at bounding box center [785, 181] width 63 height 7
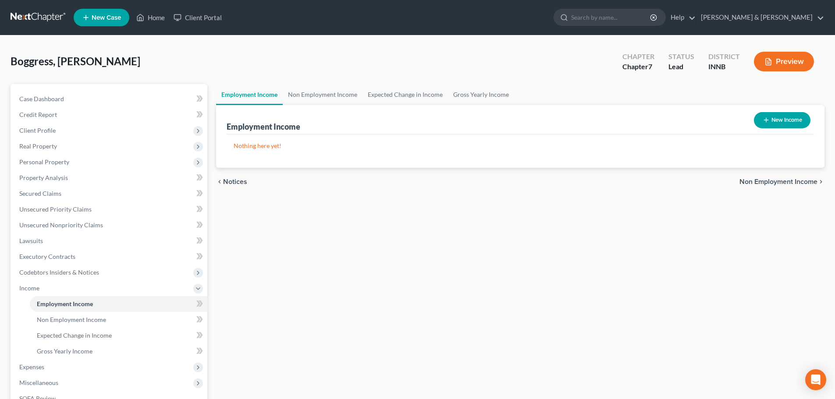
click at [776, 119] on button "New Income" at bounding box center [782, 120] width 57 height 16
select select "0"
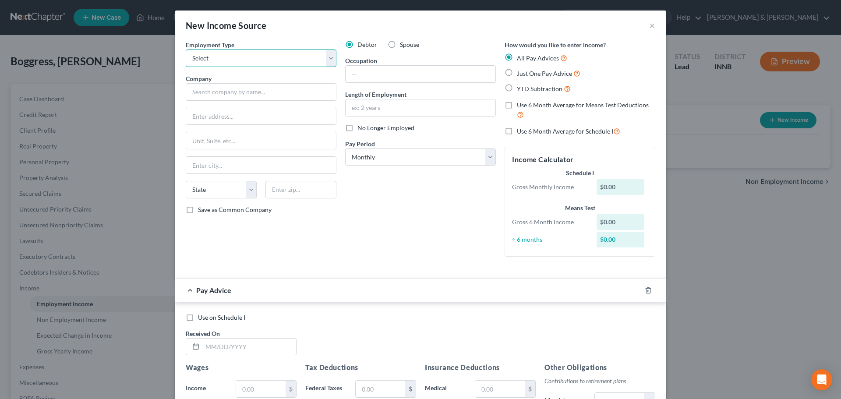
click at [211, 60] on select "Select Full or [DEMOGRAPHIC_DATA] Employment Self Employment" at bounding box center [261, 59] width 151 height 18
select select "0"
click at [186, 50] on select "Select Full or [DEMOGRAPHIC_DATA] Employment Self Employment" at bounding box center [261, 59] width 151 height 18
click at [208, 96] on input "text" at bounding box center [261, 92] width 151 height 18
type input "Mosaic"
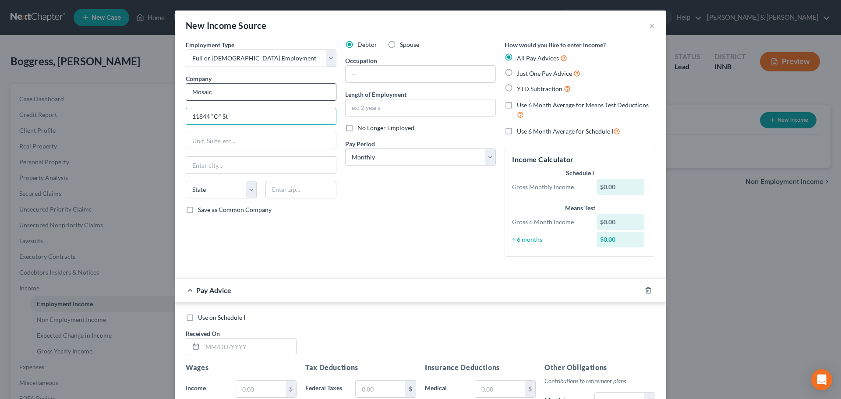
type input "11844 "O" St"
type input "4"
type input "68137"
type input "[GEOGRAPHIC_DATA]"
select select "30"
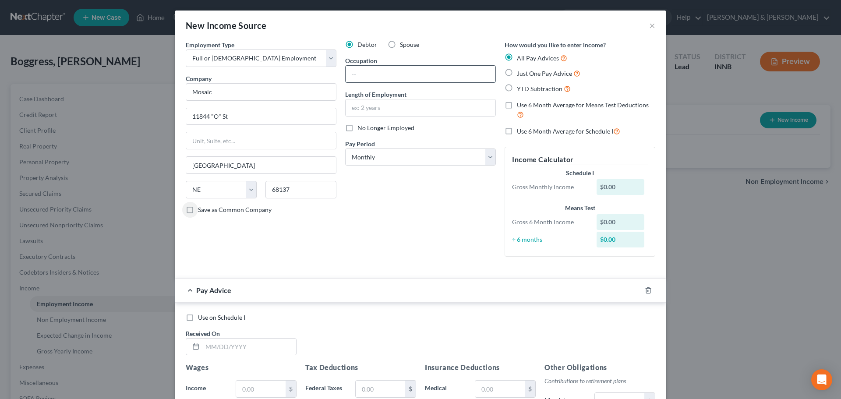
click at [370, 74] on input "text" at bounding box center [421, 74] width 150 height 17
type input "DSP"
type input "3 mo"
click at [517, 74] on label "Just One Pay Advice" at bounding box center [549, 73] width 64 height 10
click at [521, 74] on input "Just One Pay Advice" at bounding box center [524, 71] width 6 height 6
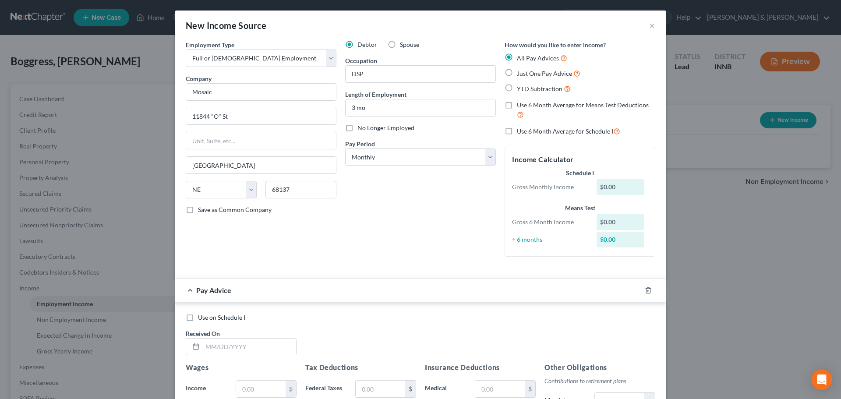
radio input "true"
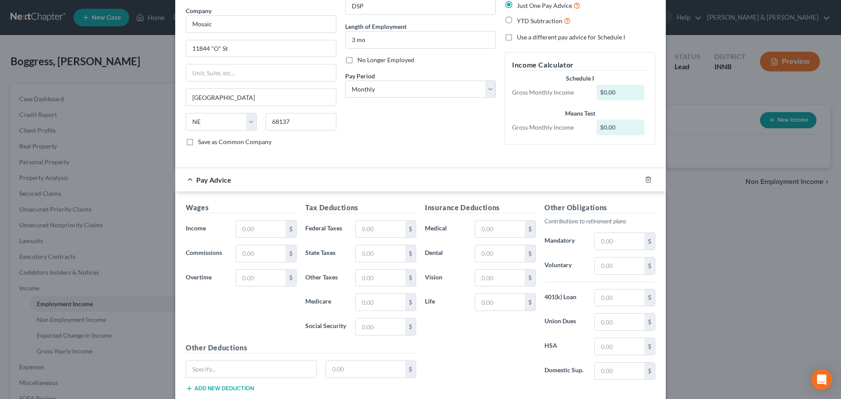
scroll to position [88, 0]
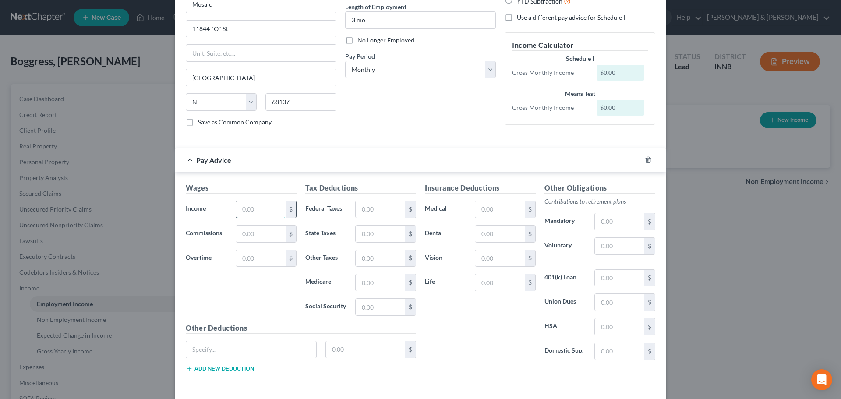
click at [255, 210] on input "text" at bounding box center [261, 209] width 50 height 17
type input "1,047.88"
click at [370, 206] on input "text" at bounding box center [381, 209] width 50 height 17
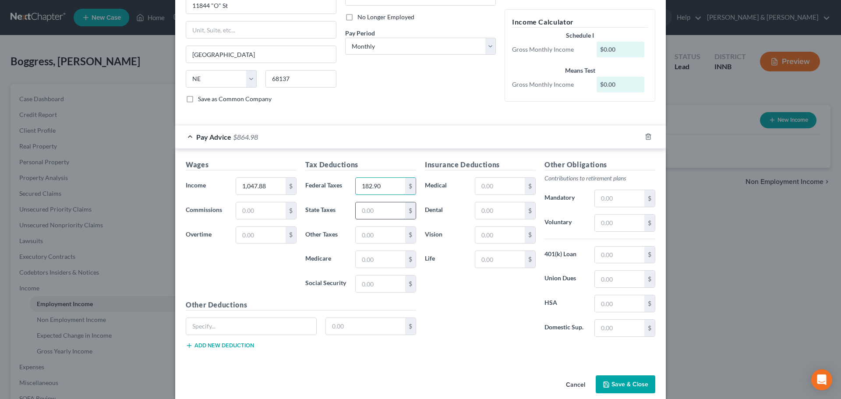
scroll to position [123, 0]
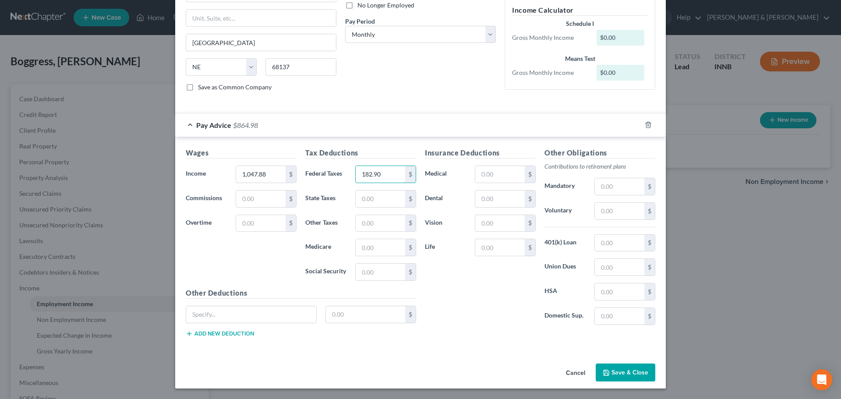
type input "182.90"
click at [640, 377] on button "Save & Close" at bounding box center [626, 373] width 60 height 18
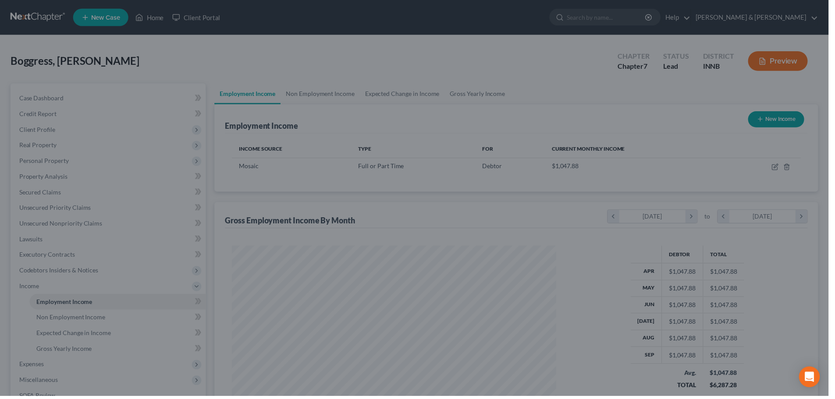
scroll to position [438049, 437868]
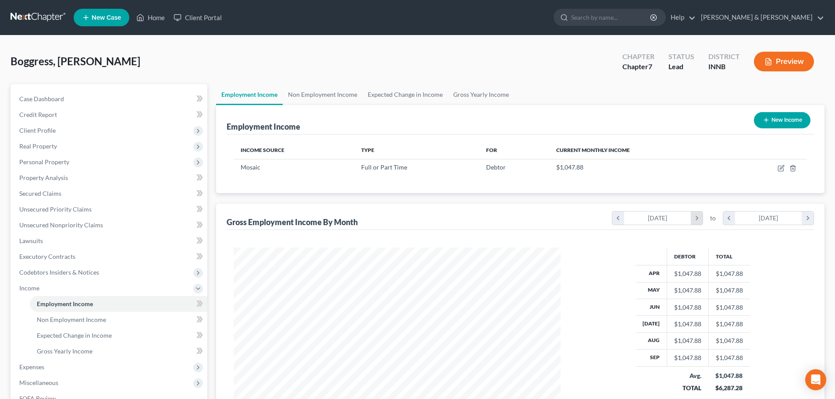
click at [697, 218] on icon "chevron_right" at bounding box center [697, 218] width 12 height 13
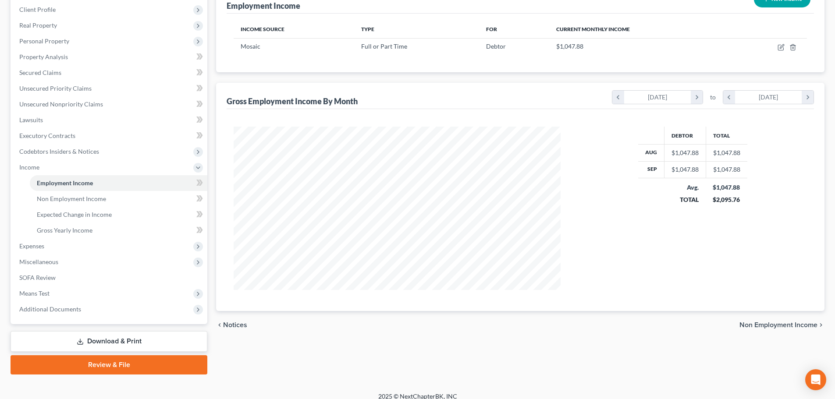
scroll to position [130, 0]
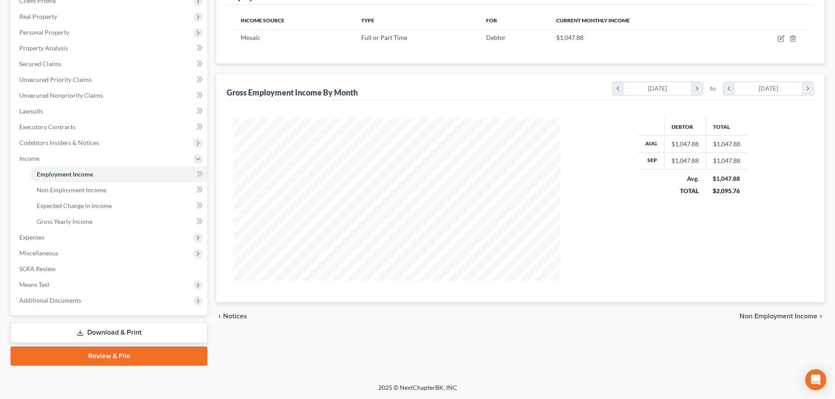
click at [768, 317] on span "Non Employment Income" at bounding box center [778, 316] width 78 height 7
